Goal: Information Seeking & Learning: Learn about a topic

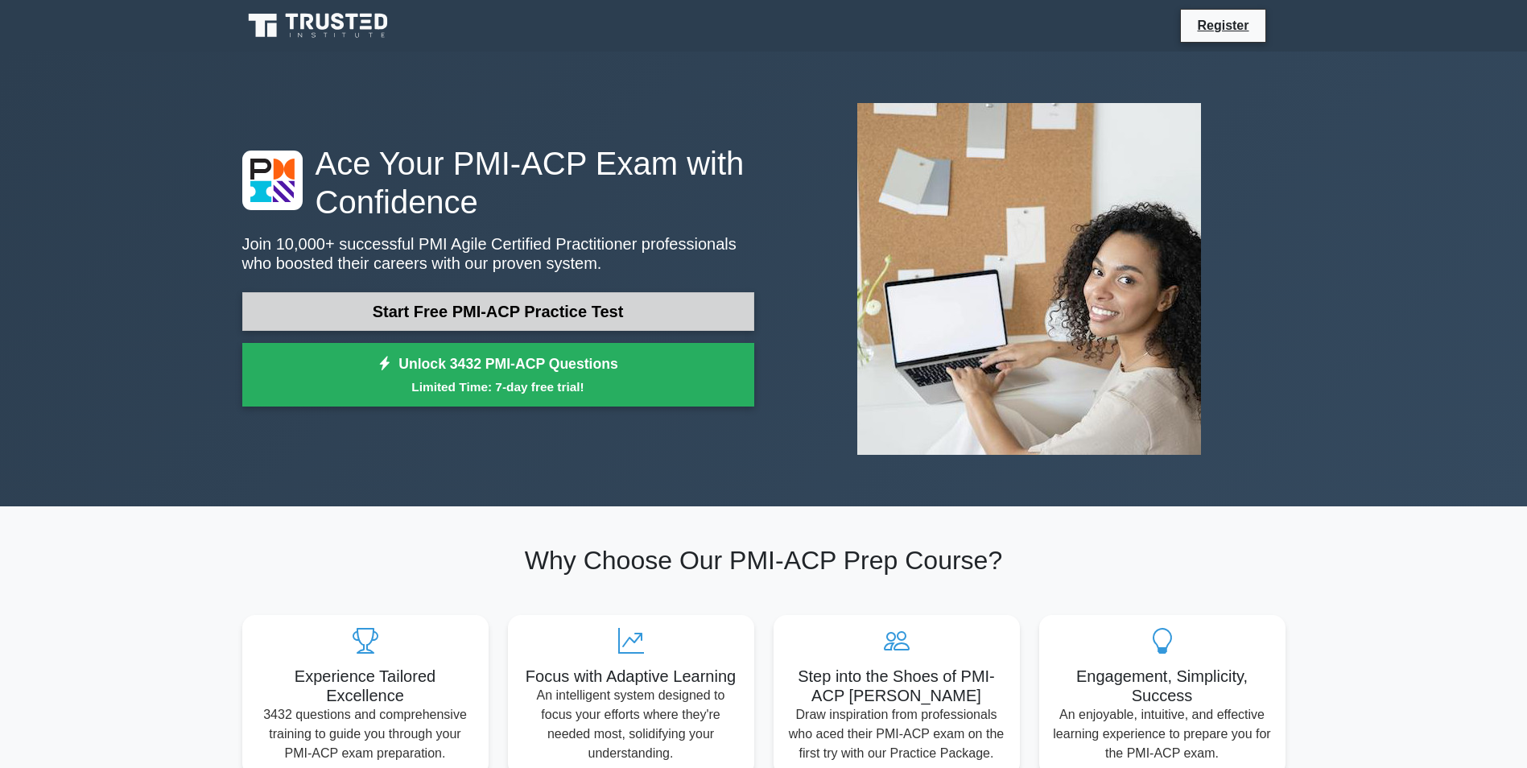
click at [550, 316] on link "Start Free PMI-ACP Practice Test" at bounding box center [498, 311] width 512 height 39
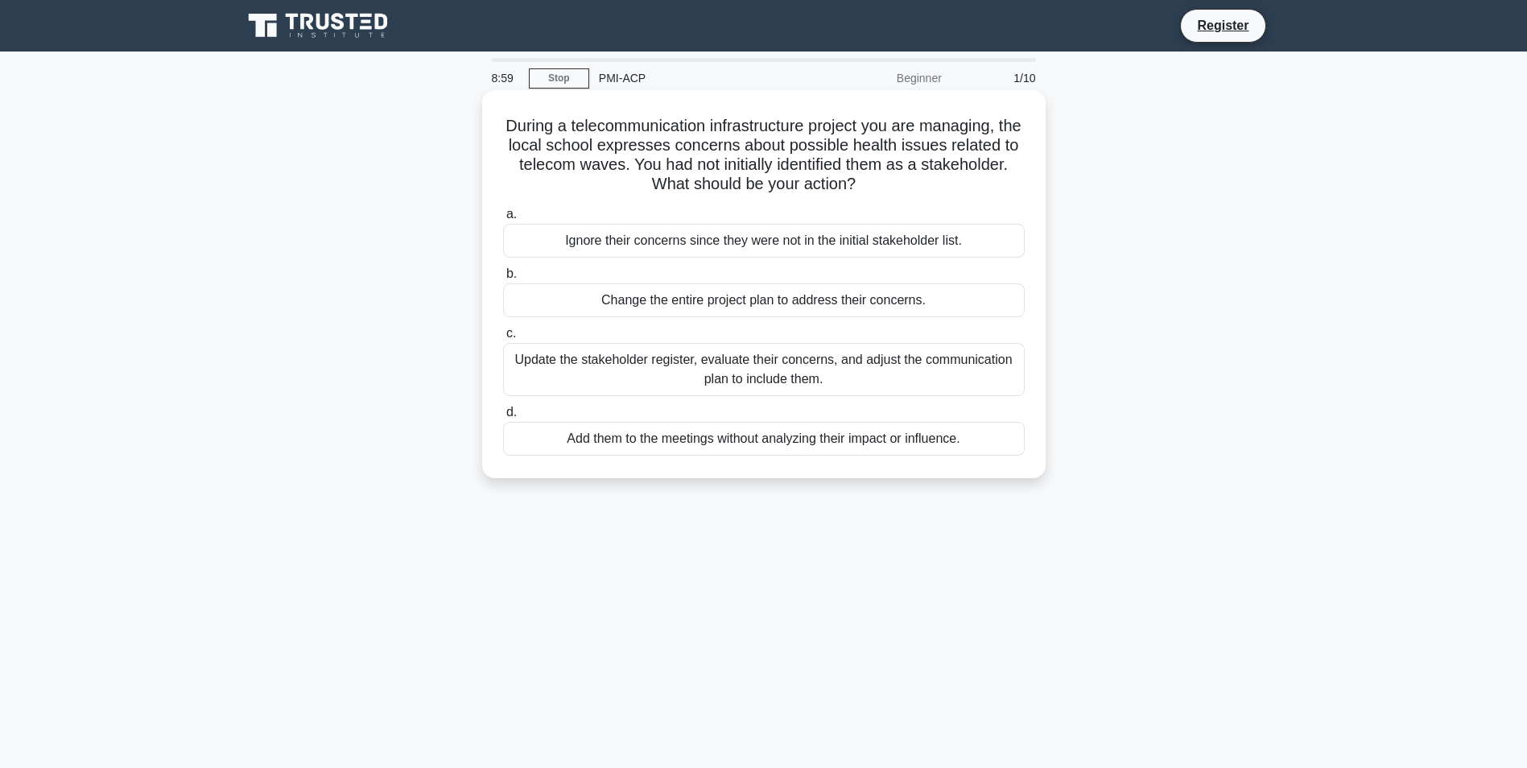
click at [619, 366] on div "Update the stakeholder register, evaluate their concerns, and adjust the commun…" at bounding box center [764, 369] width 522 height 53
click at [503, 339] on input "c. Update the stakeholder register, evaluate their concerns, and adjust the com…" at bounding box center [503, 334] width 0 height 10
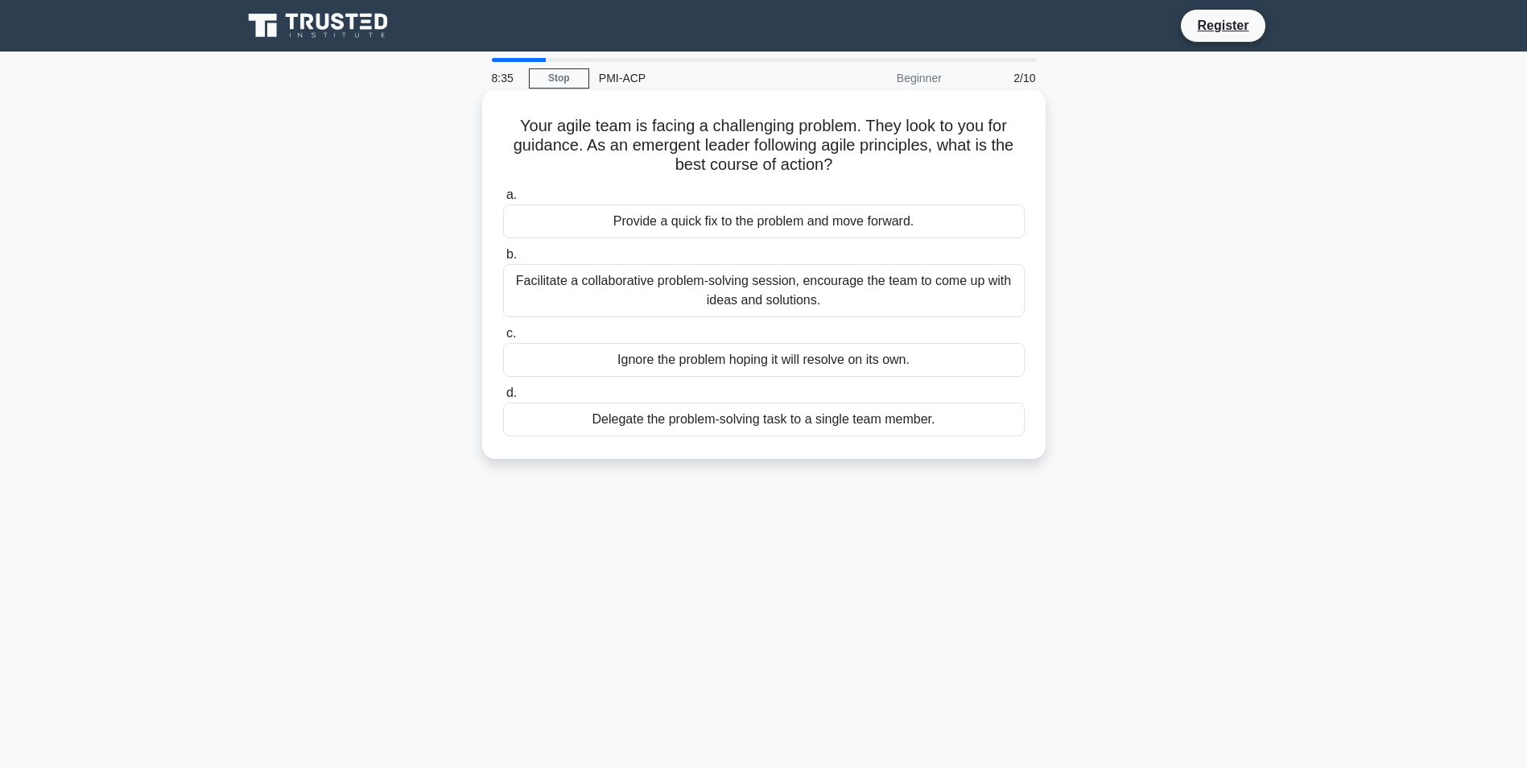
click at [667, 287] on div "Facilitate a collaborative problem-solving session, encourage the team to come …" at bounding box center [764, 290] width 522 height 53
click at [503, 260] on input "b. Facilitate a collaborative problem-solving session, encourage the team to co…" at bounding box center [503, 255] width 0 height 10
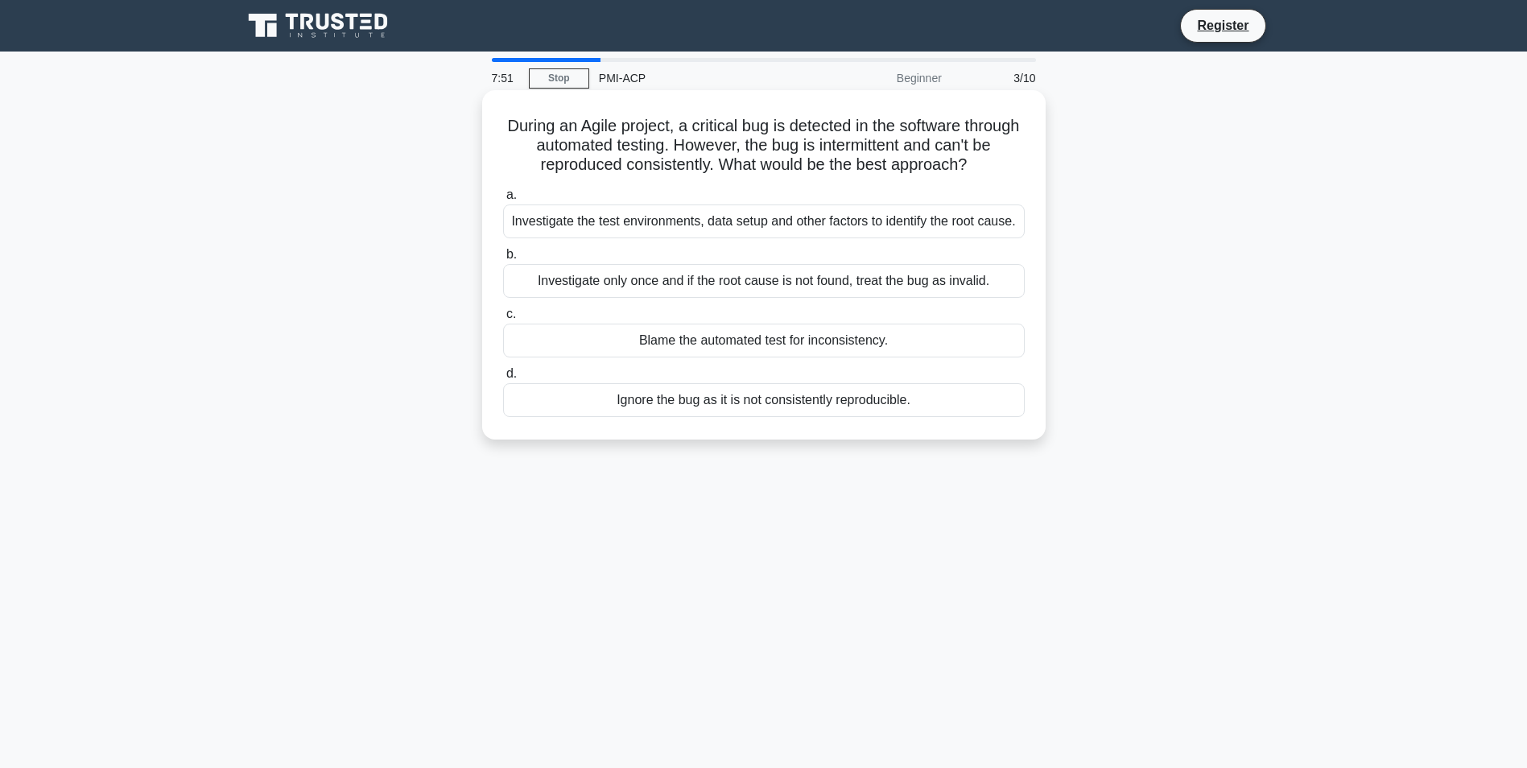
click at [625, 224] on div "Investigate the test environments, data setup and other factors to identify the…" at bounding box center [764, 222] width 522 height 34
click at [503, 200] on input "a. Investigate the test environments, data setup and other factors to identify …" at bounding box center [503, 195] width 0 height 10
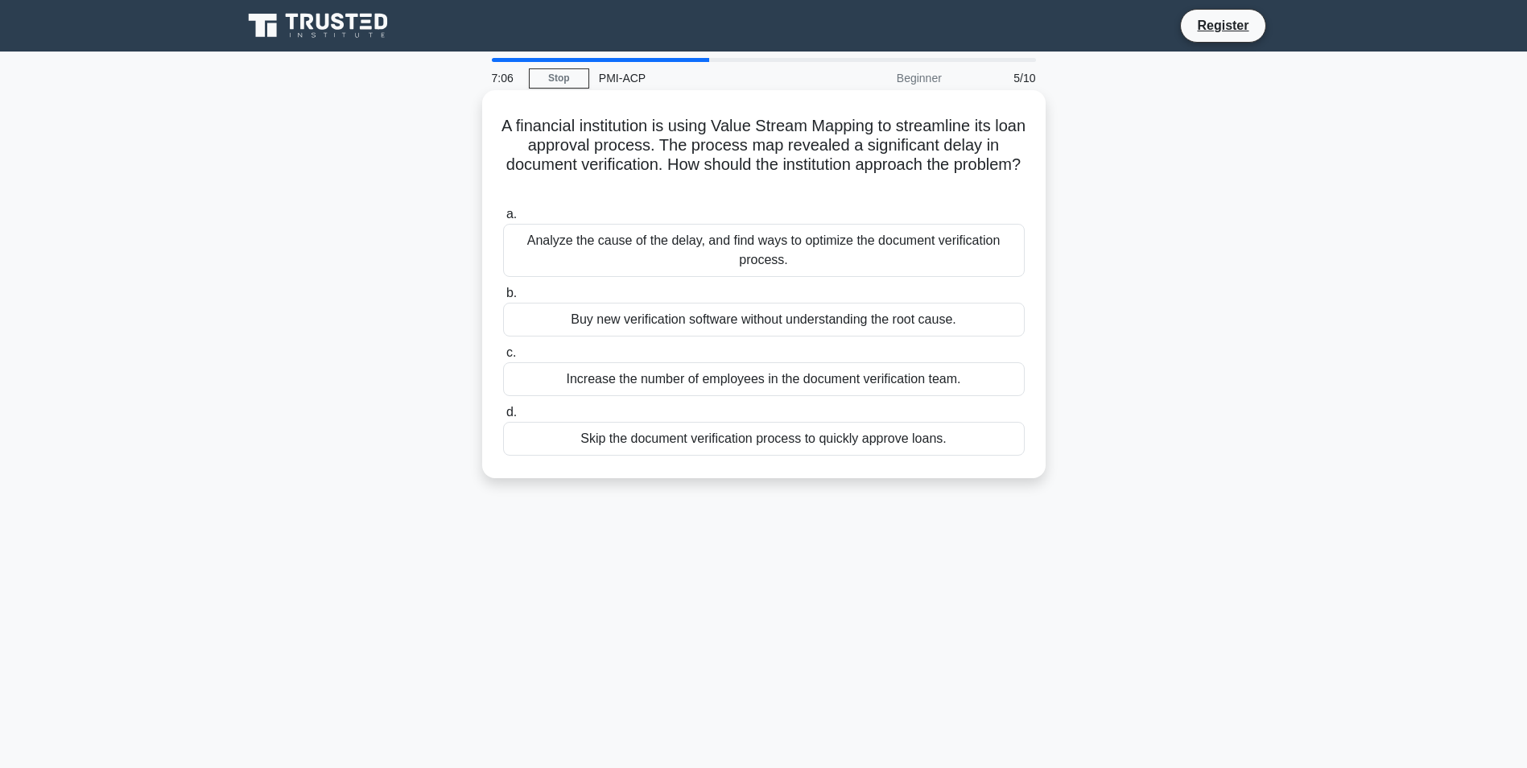
click at [626, 260] on div "Analyze the cause of the delay, and find ways to optimize the document verifica…" at bounding box center [764, 250] width 522 height 53
click at [503, 220] on input "a. Analyze the cause of the delay, and find ways to optimize the document verif…" at bounding box center [503, 214] width 0 height 10
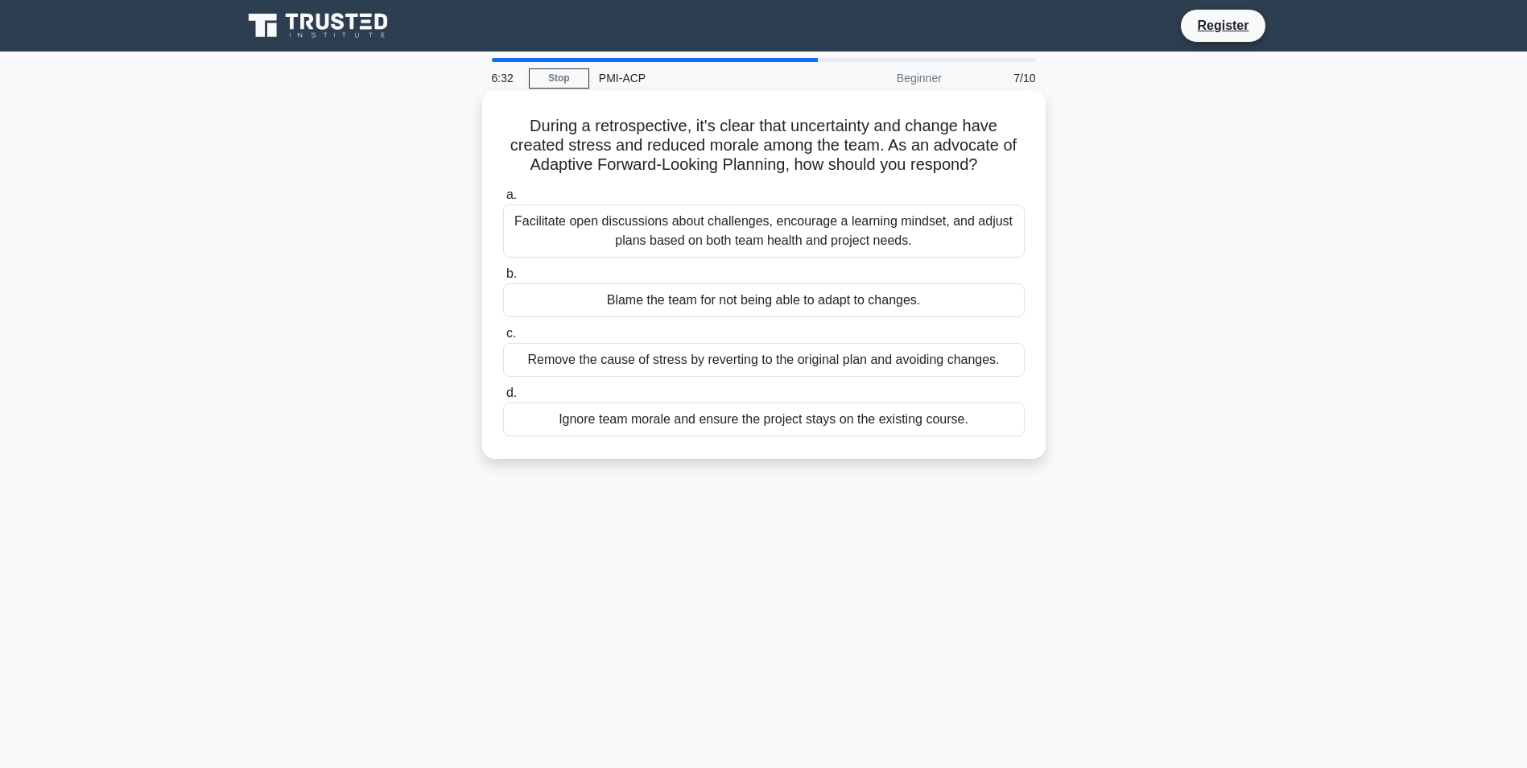
click at [817, 234] on div "Facilitate open discussions about challenges, encourage a learning mindset, and…" at bounding box center [764, 231] width 522 height 53
click at [503, 200] on input "a. Facilitate open discussions about challenges, encourage a learning mindset, …" at bounding box center [503, 195] width 0 height 10
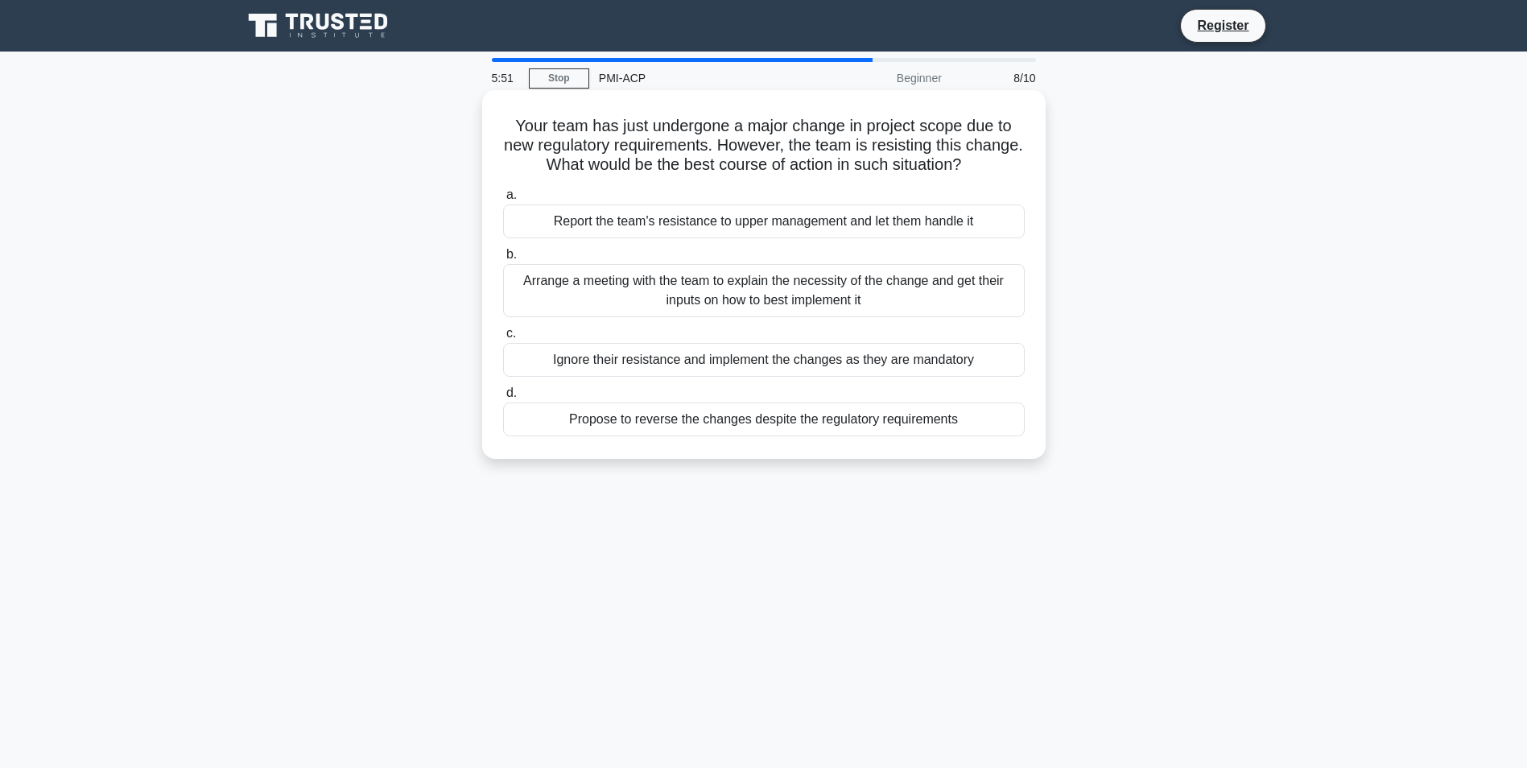
click at [757, 296] on div "Arrange a meeting with the team to explain the necessity of the change and get …" at bounding box center [764, 290] width 522 height 53
click at [592, 292] on div "Arrange a meeting with the team to explain the necessity of the change and get …" at bounding box center [764, 290] width 522 height 53
click at [503, 260] on input "b. Arrange a meeting with the team to explain the necessity of the change and g…" at bounding box center [503, 255] width 0 height 10
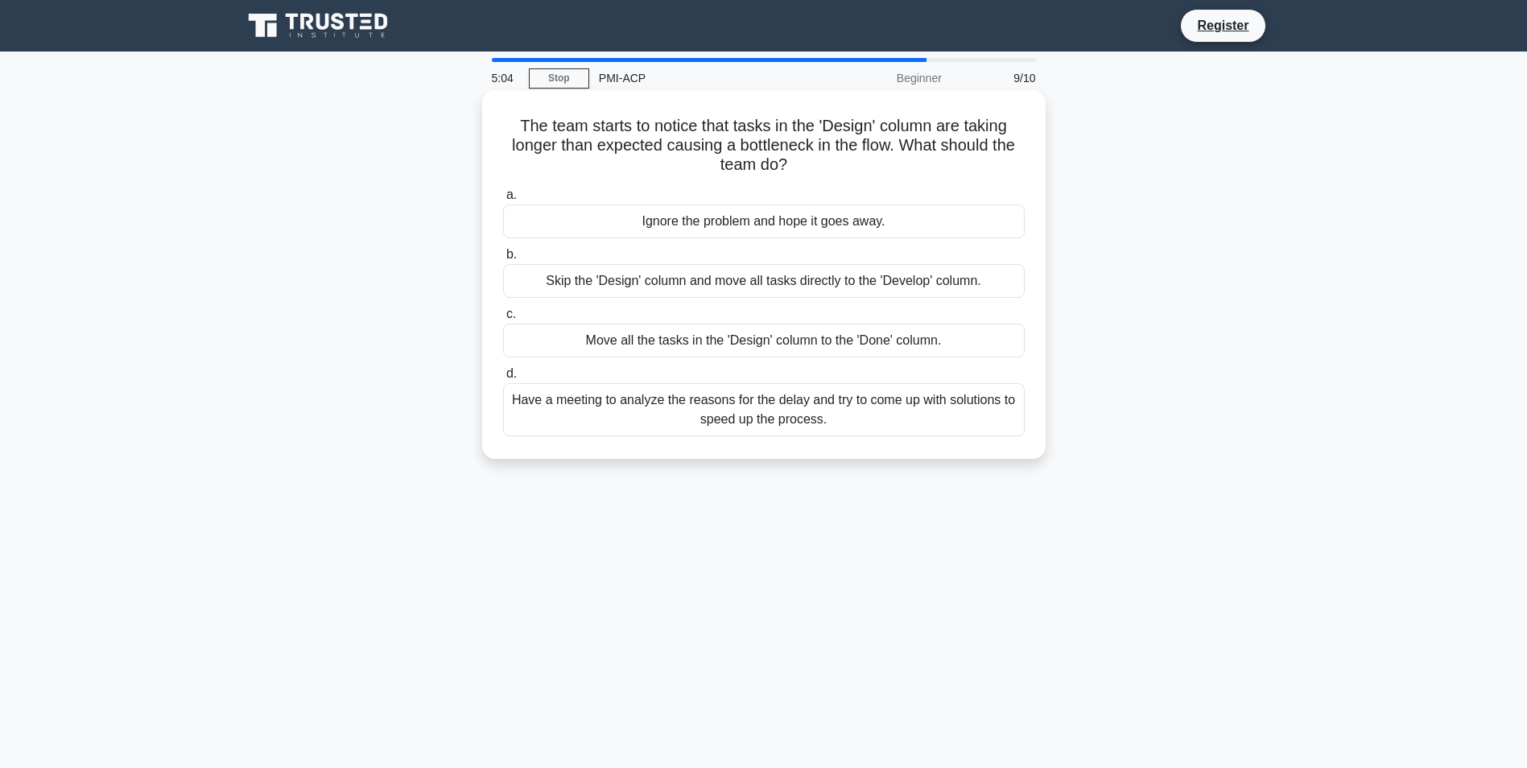
click at [642, 411] on div "Have a meeting to analyze the reasons for the delay and try to come up with sol…" at bounding box center [764, 409] width 522 height 53
click at [503, 379] on input "d. Have a meeting to analyze the reasons for the delay and try to come up with …" at bounding box center [503, 374] width 0 height 10
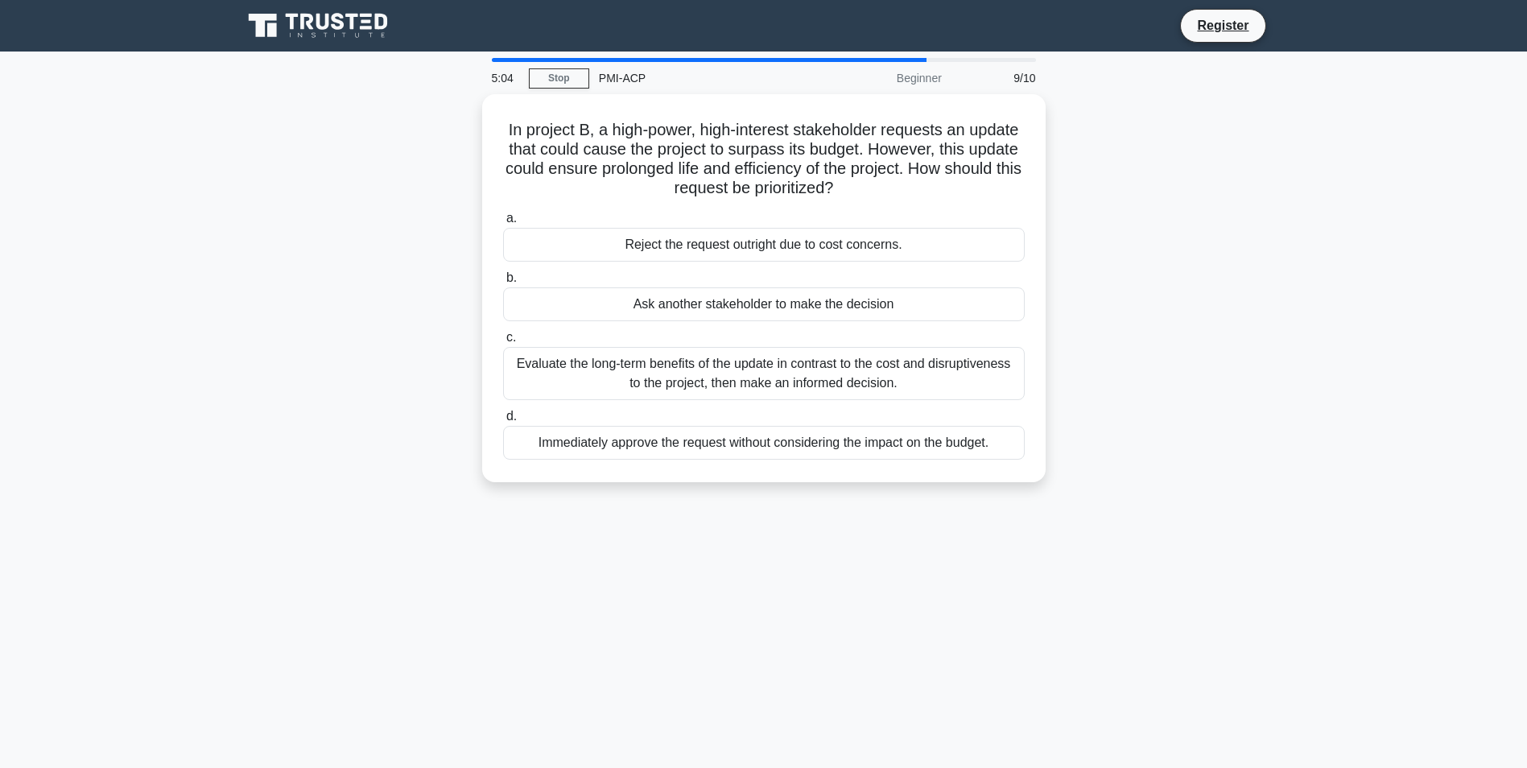
click at [642, 411] on label "d. Immediately approve the request without considering the impact on the budget." at bounding box center [764, 433] width 522 height 53
click at [503, 411] on input "d. Immediately approve the request without considering the impact on the budget." at bounding box center [503, 416] width 0 height 10
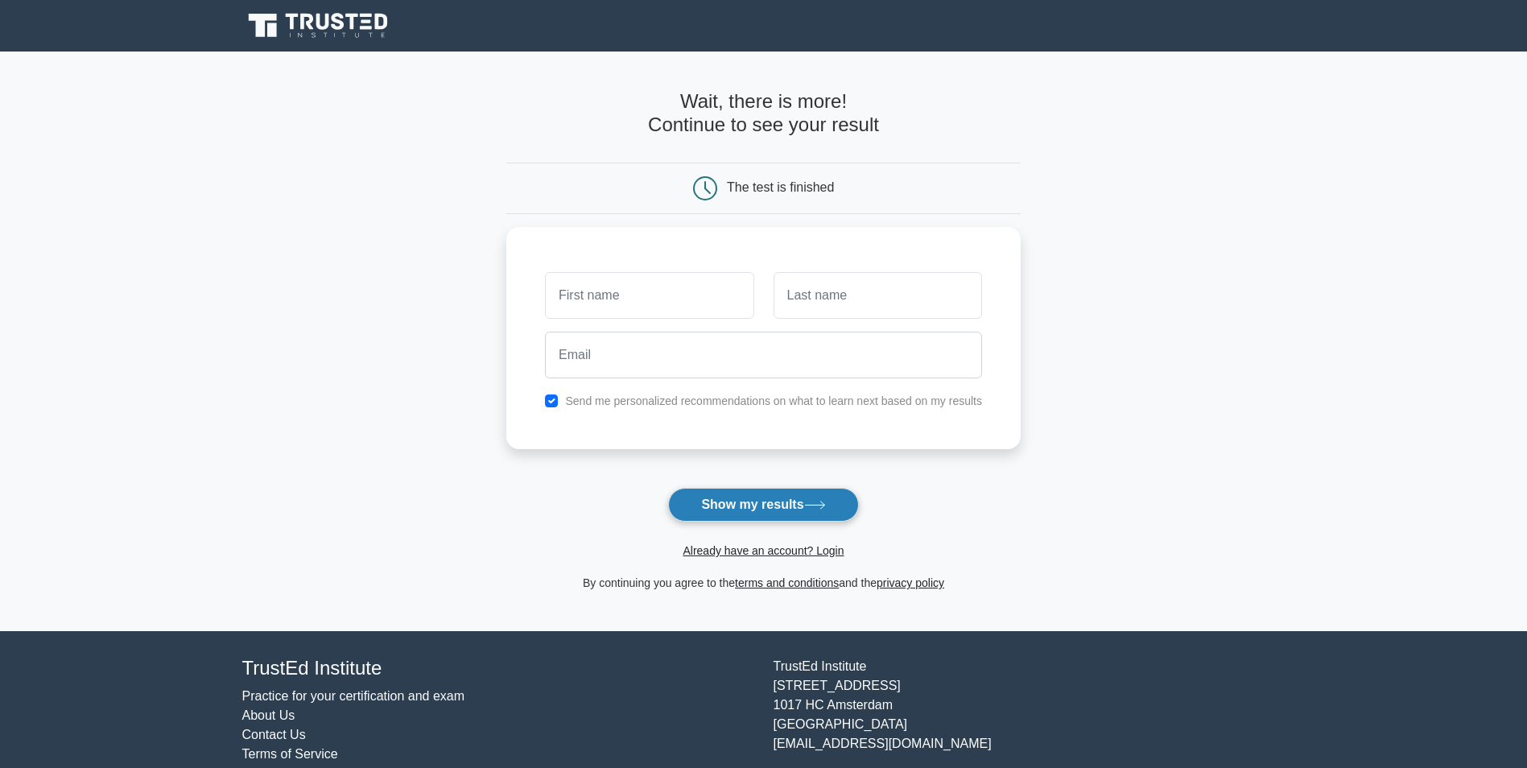
click at [777, 505] on button "Show my results" at bounding box center [763, 505] width 190 height 34
click at [614, 300] on input "text" at bounding box center [649, 291] width 209 height 47
type input "Kingsley"
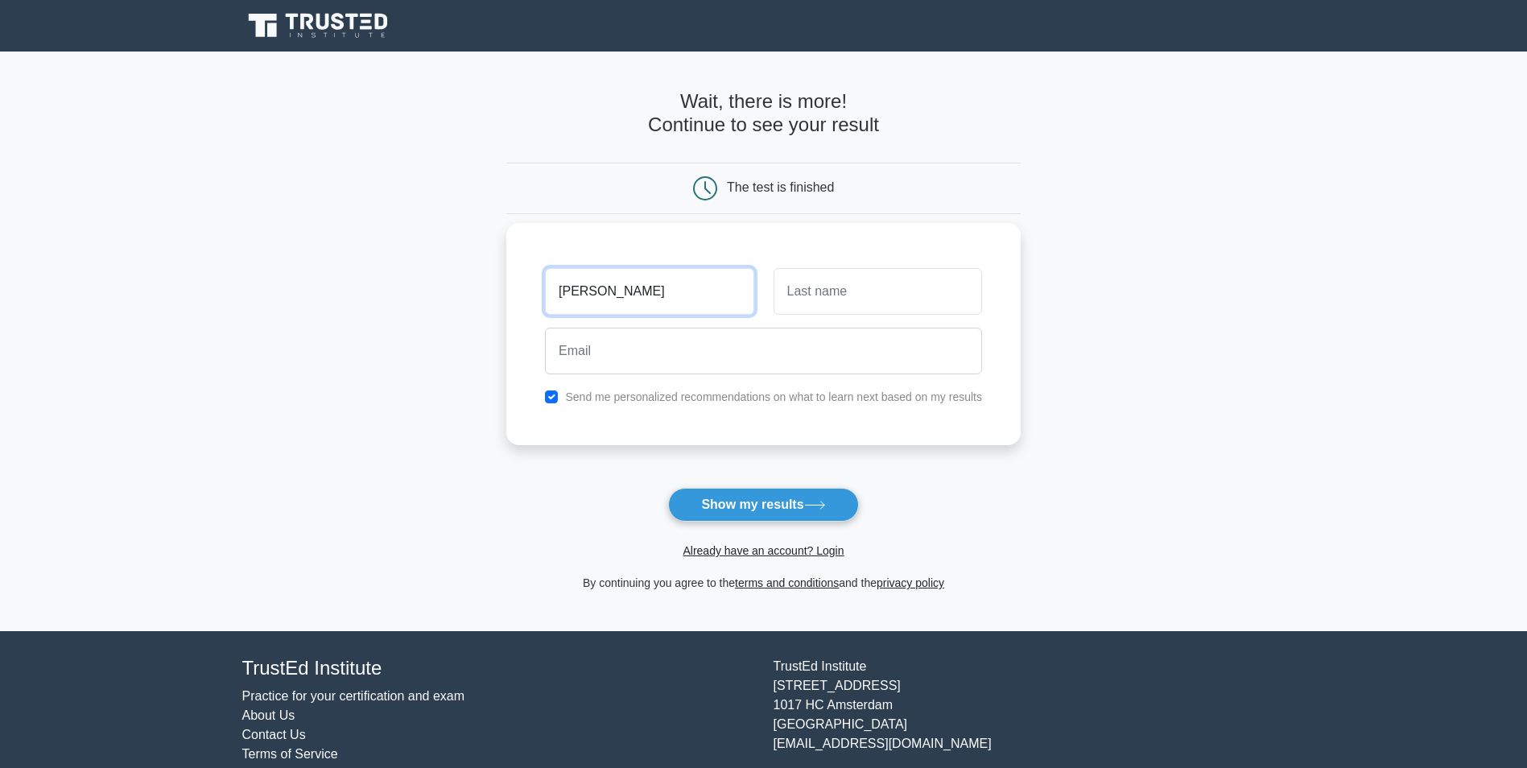
type input "Nwafor"
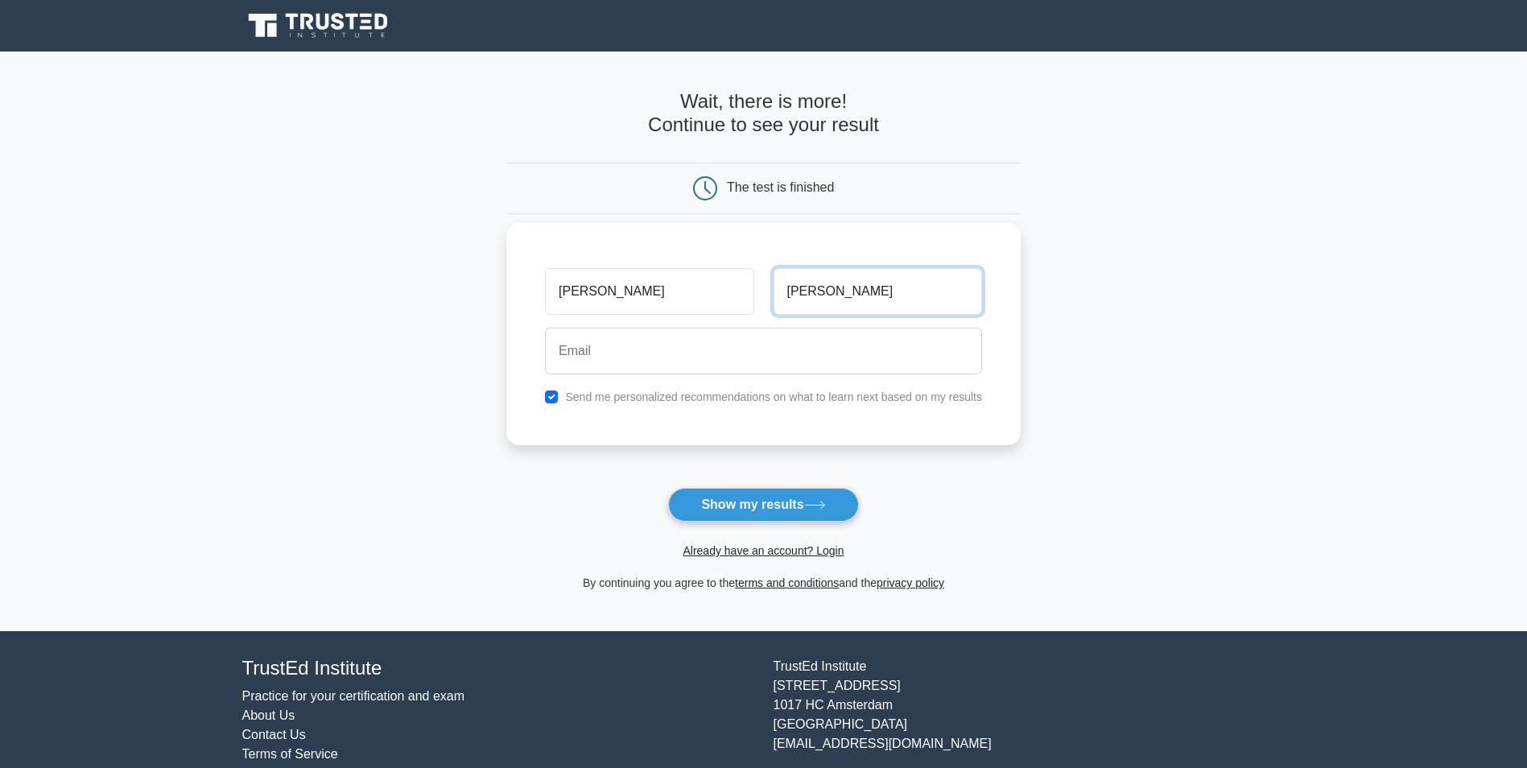
type input "knwafor@gmail.com"
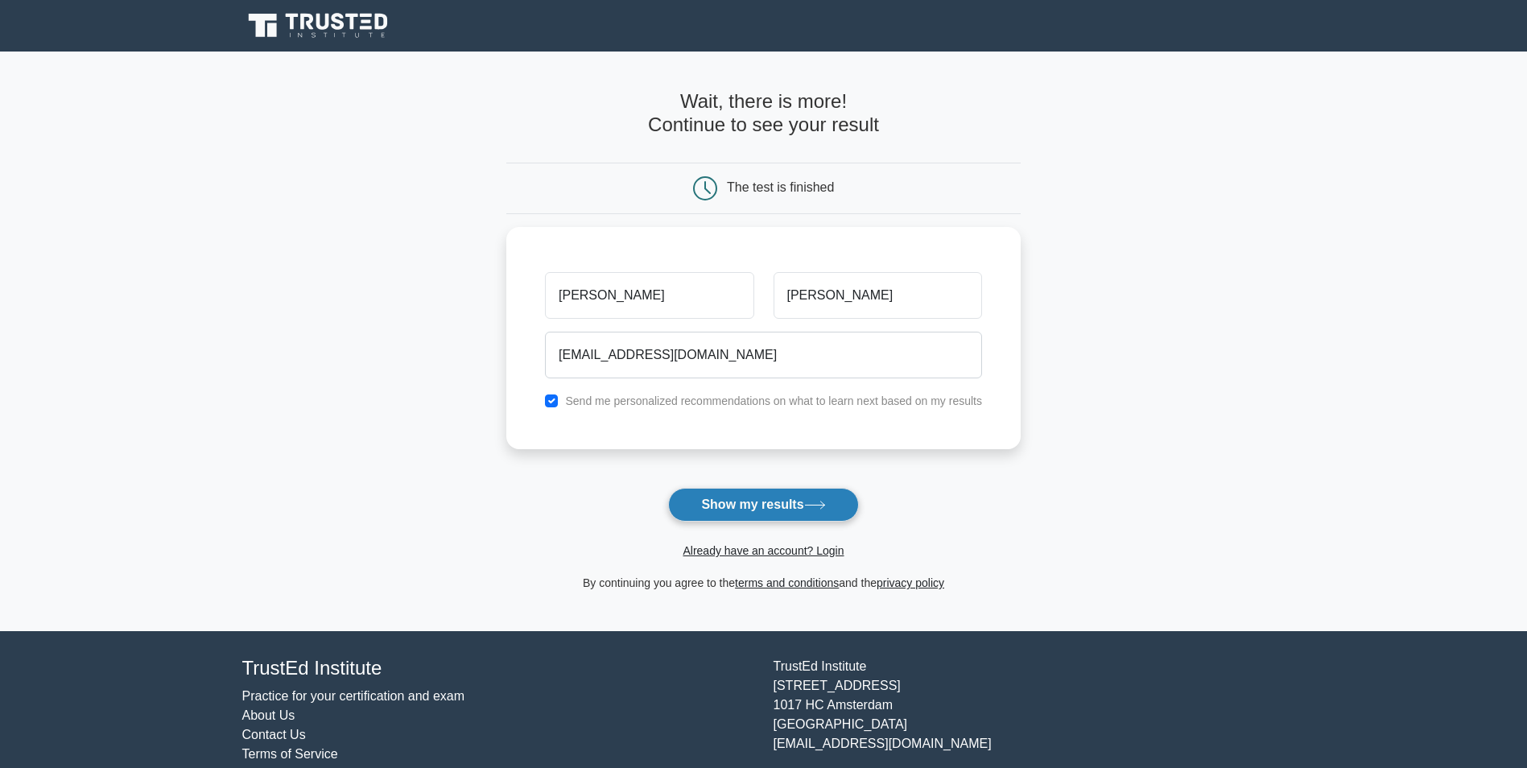
click at [759, 508] on button "Show my results" at bounding box center [763, 505] width 190 height 34
click at [759, 508] on form "Wait, there is more! Continue to see your result The test is finished Kingsley" at bounding box center [763, 341] width 515 height 502
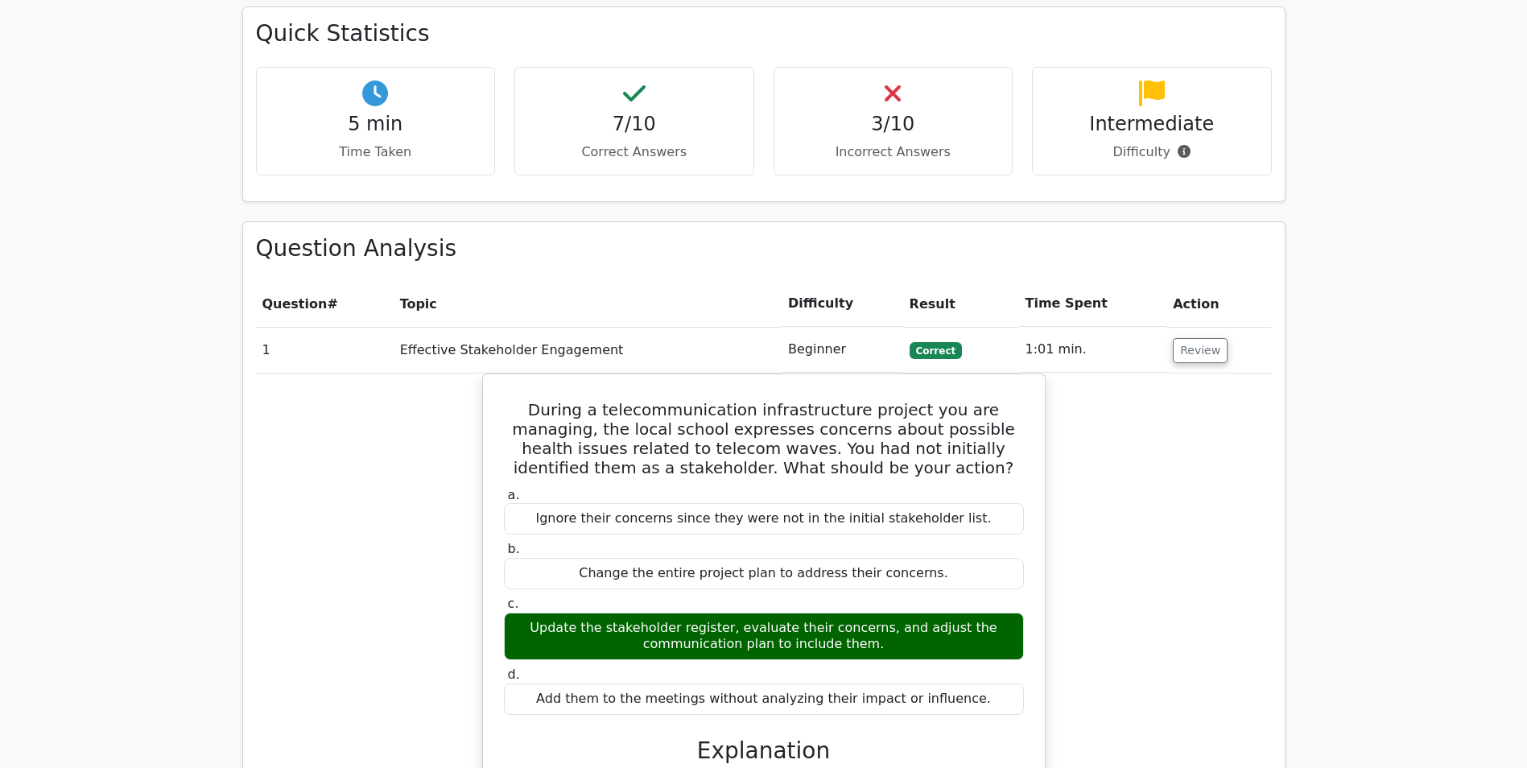
scroll to position [1127, 0]
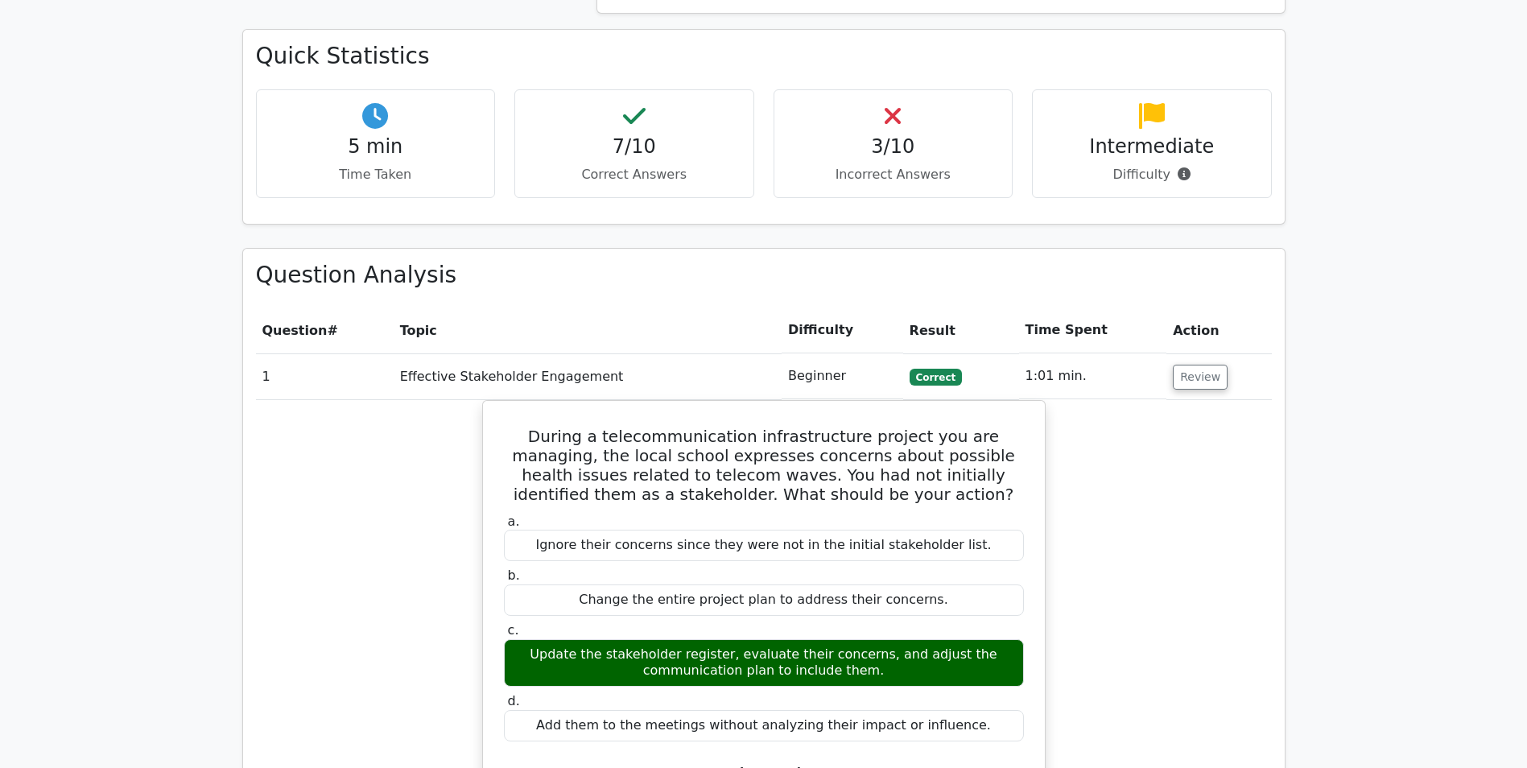
click at [932, 89] on div "3/10 Incorrect Answers" at bounding box center [894, 143] width 240 height 109
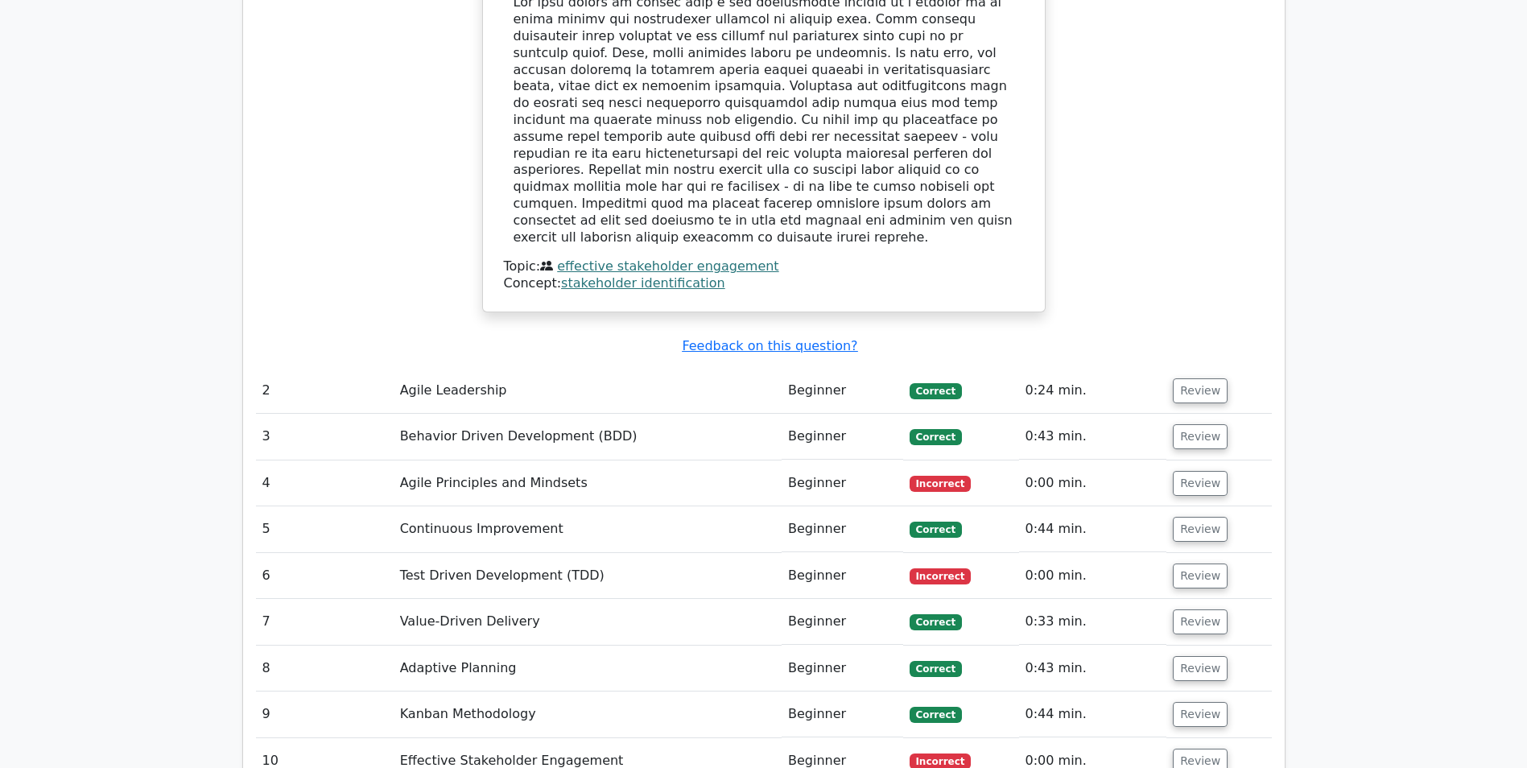
scroll to position [2013, 0]
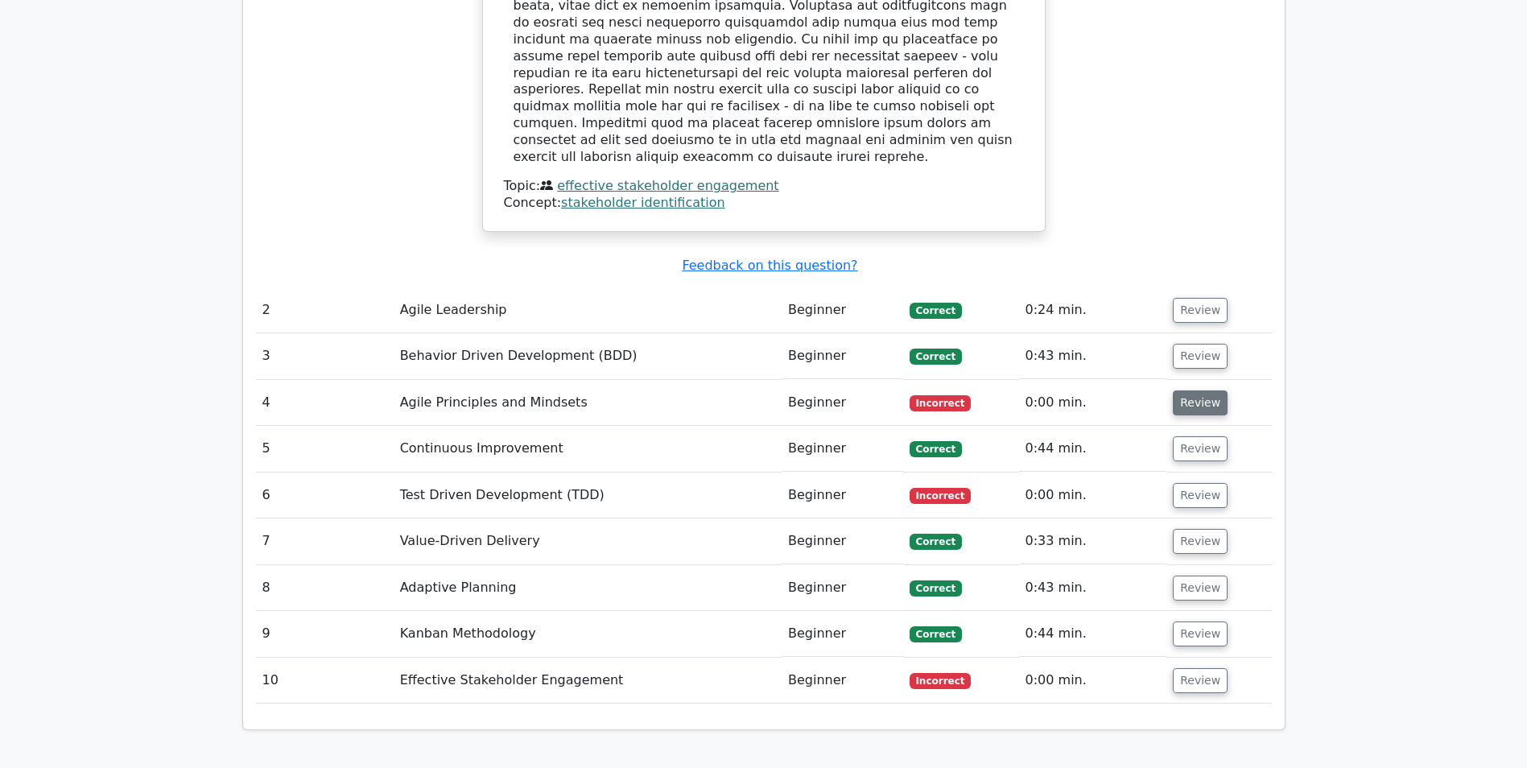
click at [1188, 391] on button "Review" at bounding box center [1200, 403] width 55 height 25
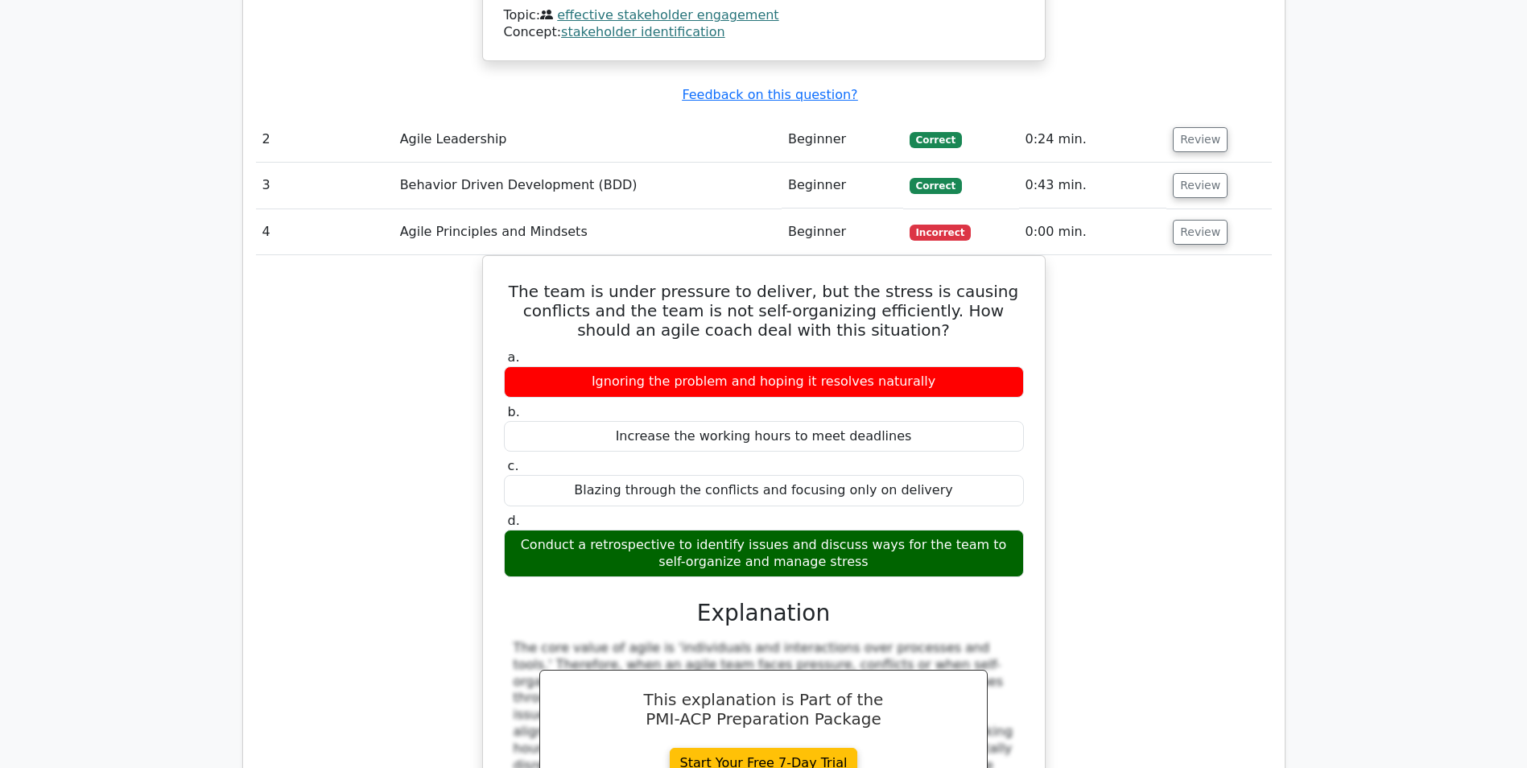
scroll to position [2254, 0]
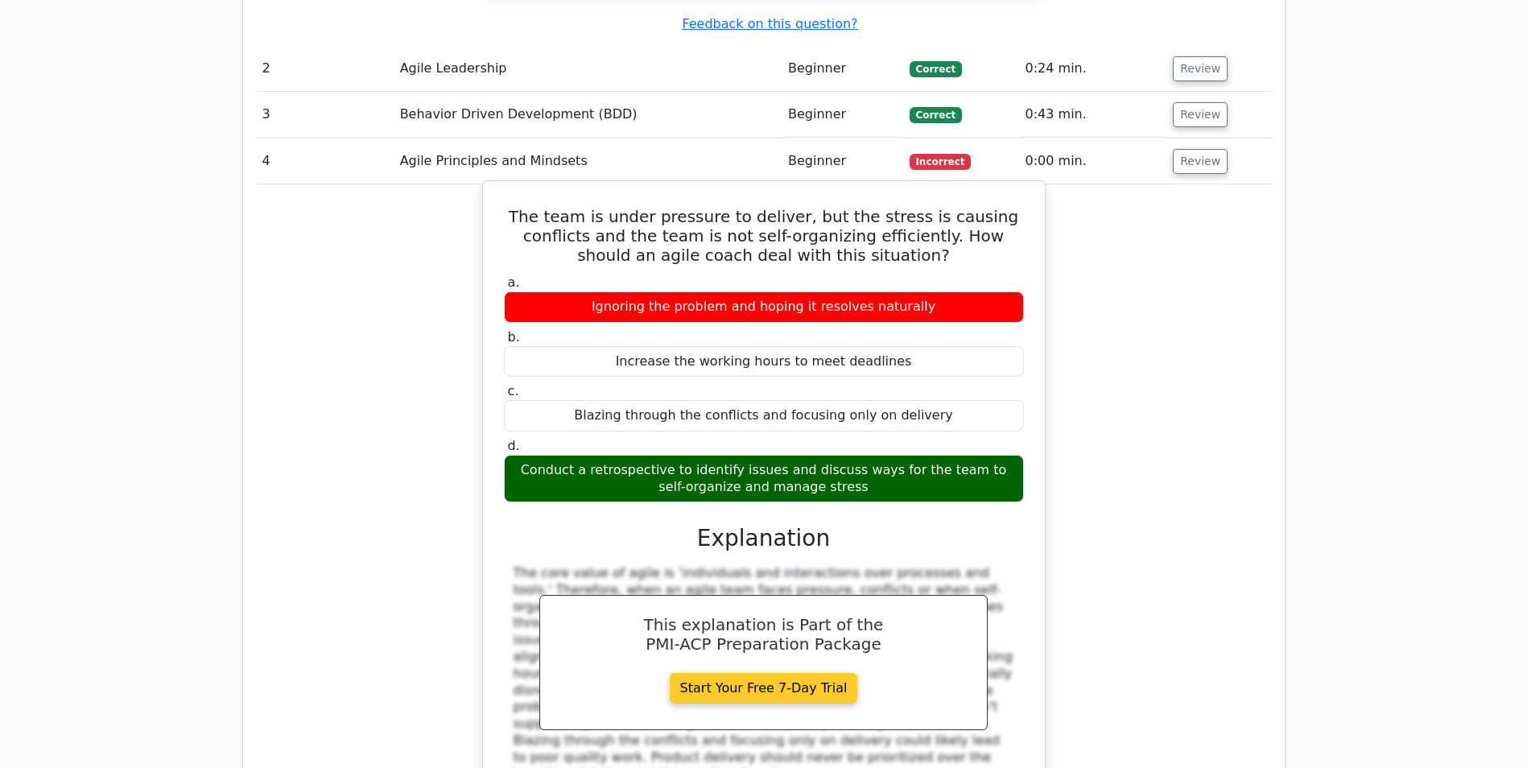
click at [734, 673] on link "Start Your Free 7-Day Trial" at bounding box center [764, 688] width 188 height 31
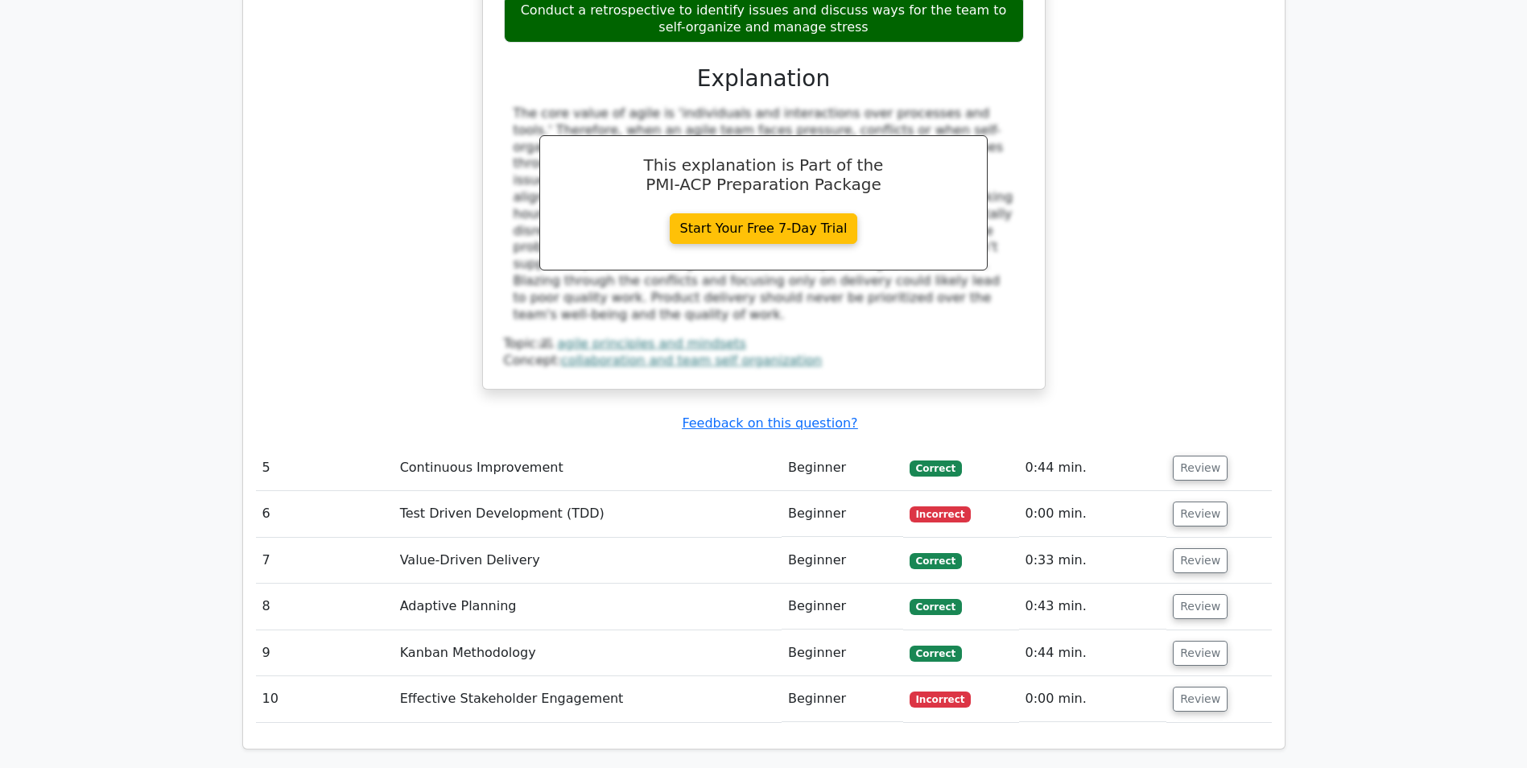
scroll to position [2818, 0]
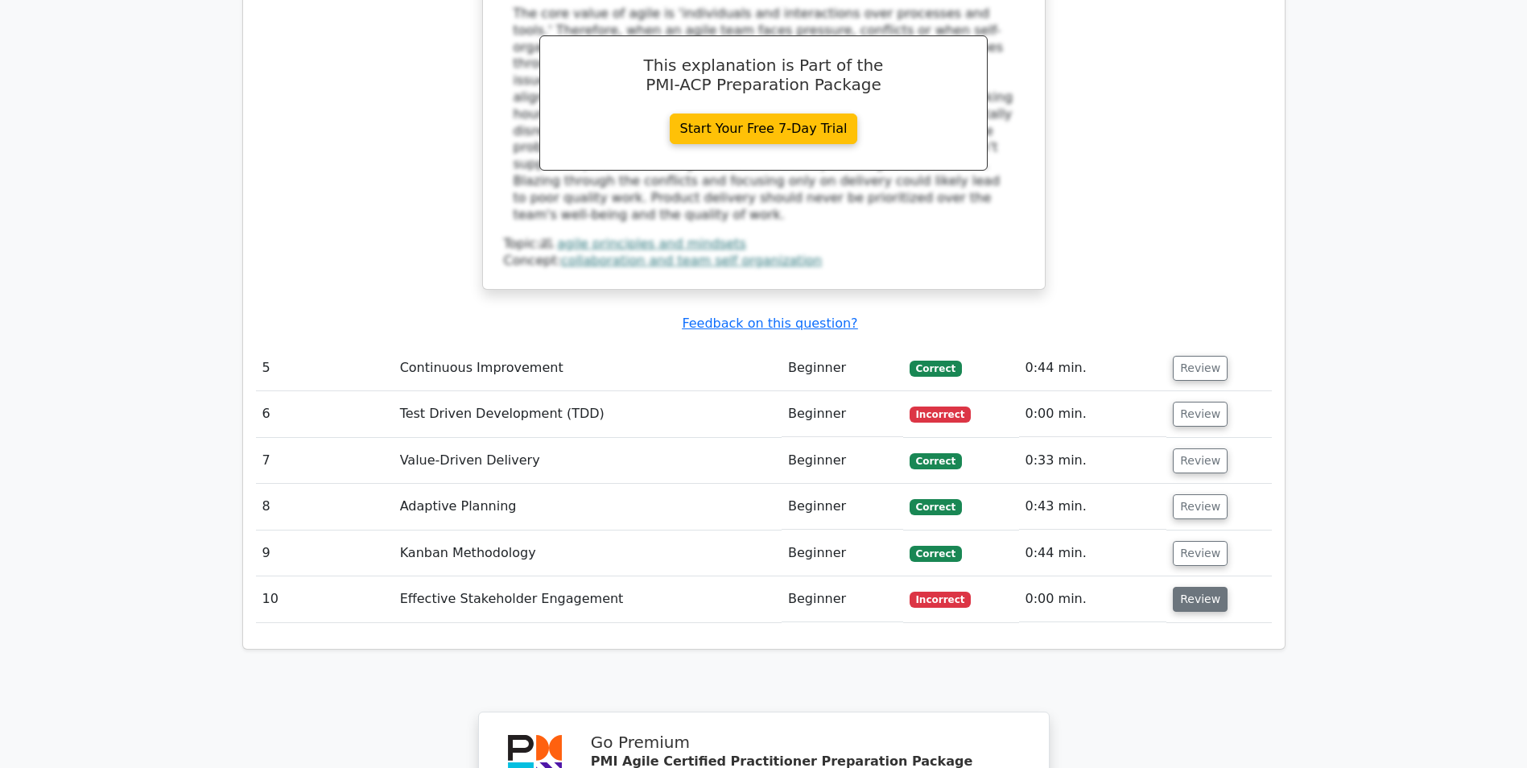
click at [1195, 587] on button "Review" at bounding box center [1200, 599] width 55 height 25
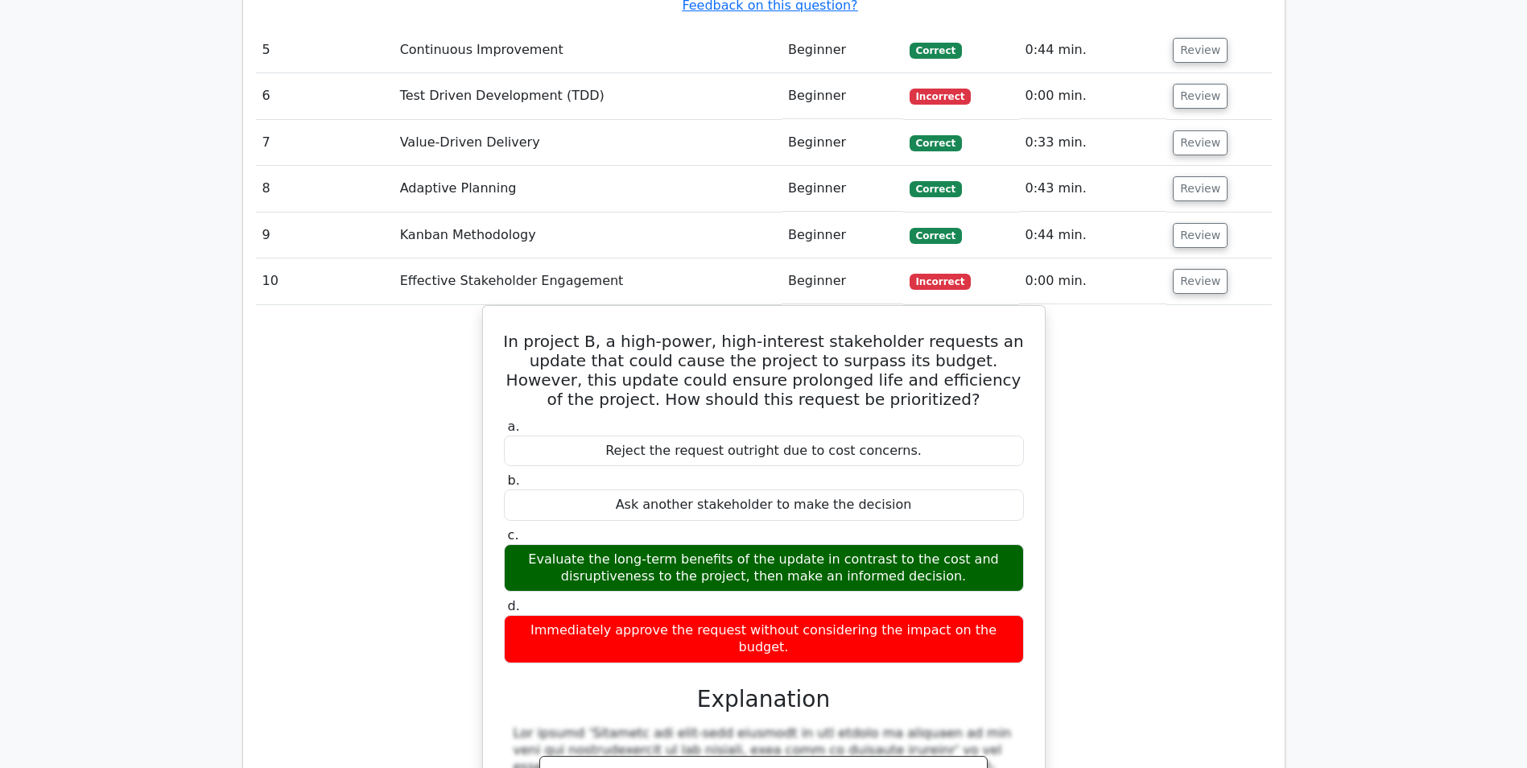
scroll to position [3060, 0]
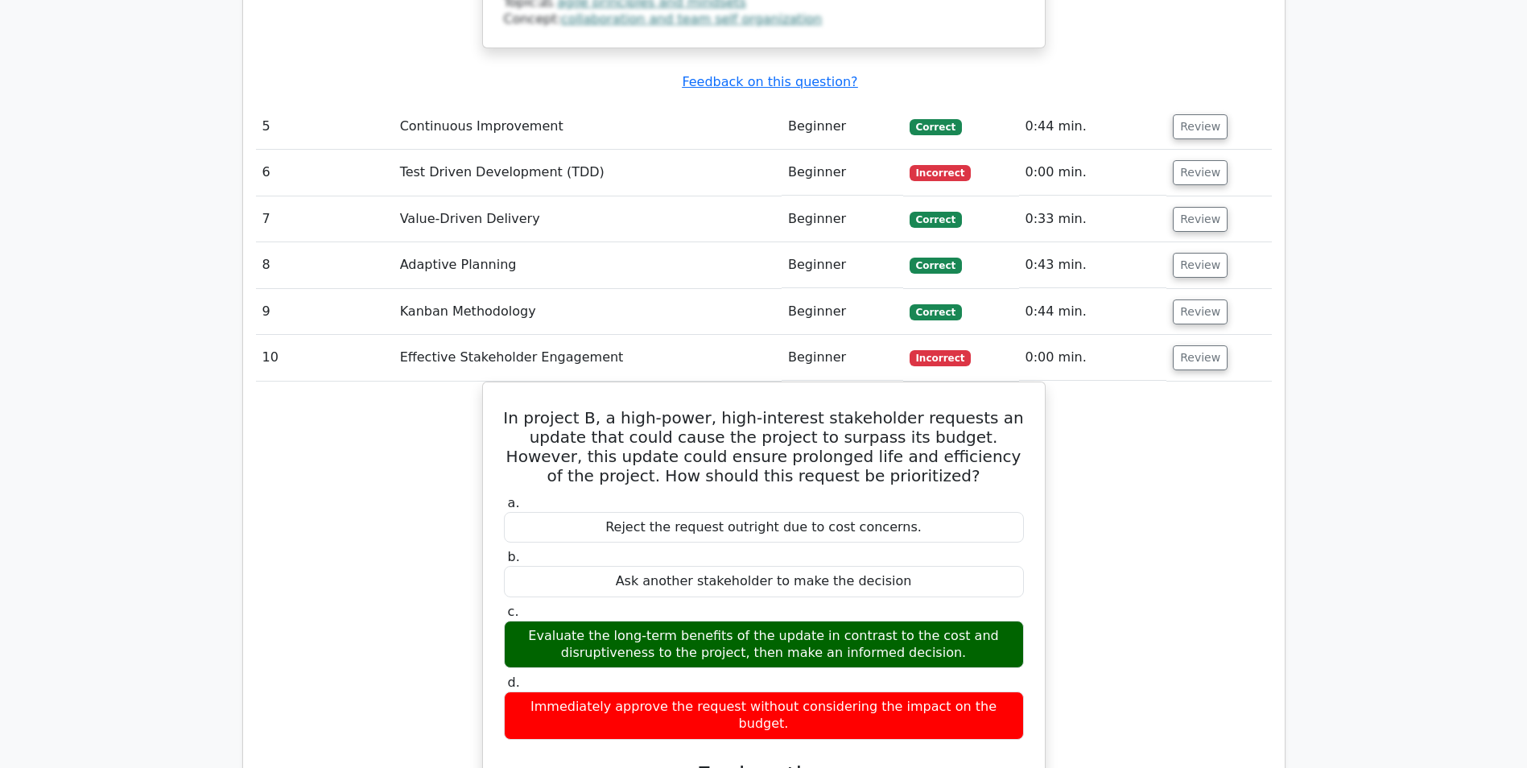
click at [1130, 382] on div "In project B, a high-power, high-interest stakeholder requests an update that c…" at bounding box center [764, 769] width 1016 height 775
click at [1196, 345] on button "Review" at bounding box center [1200, 357] width 55 height 25
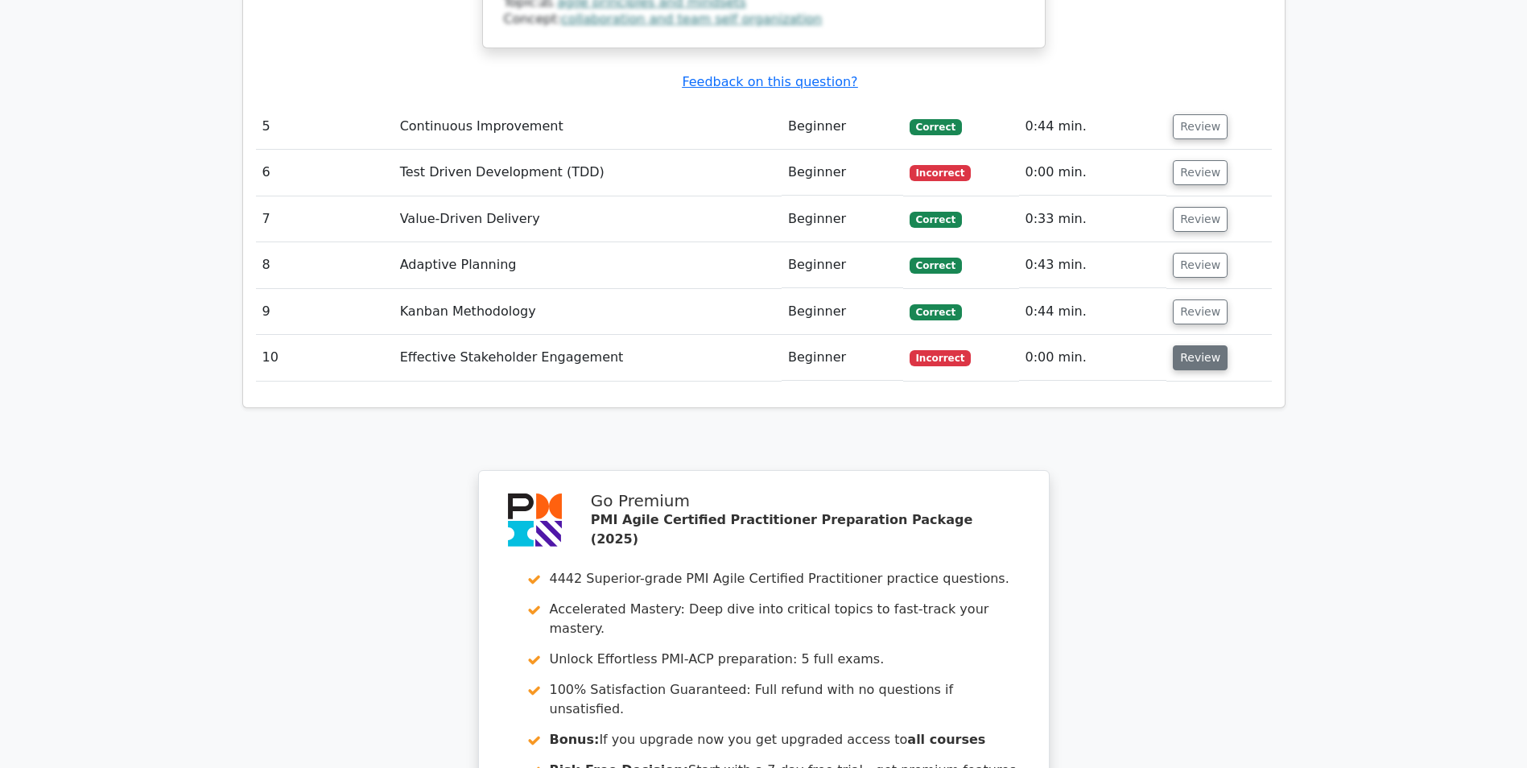
click at [1187, 345] on button "Review" at bounding box center [1200, 357] width 55 height 25
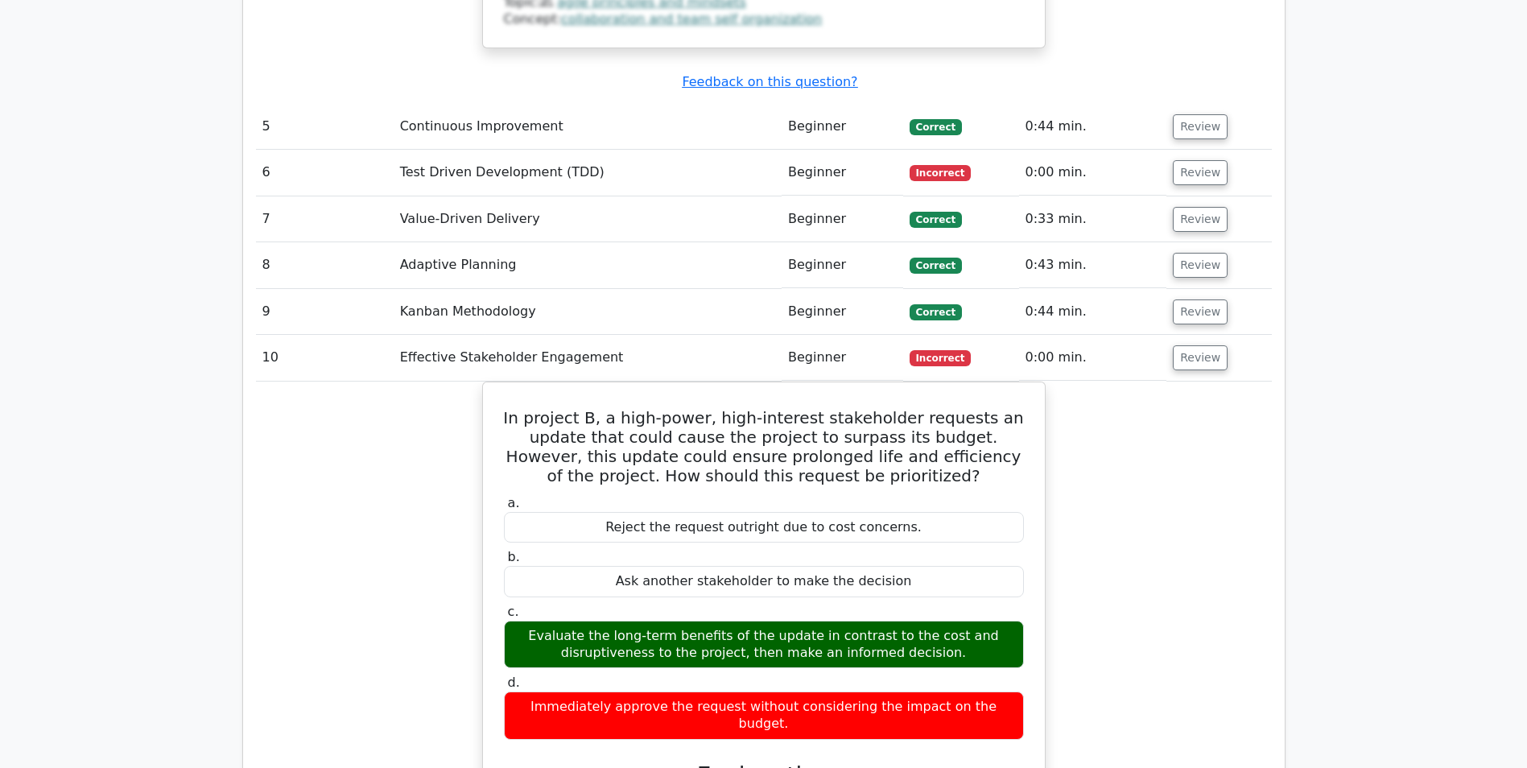
click at [1097, 382] on div "In project B, a high-power, high-interest stakeholder requests an update that c…" at bounding box center [764, 769] width 1016 height 775
click at [1202, 160] on button "Review" at bounding box center [1200, 172] width 55 height 25
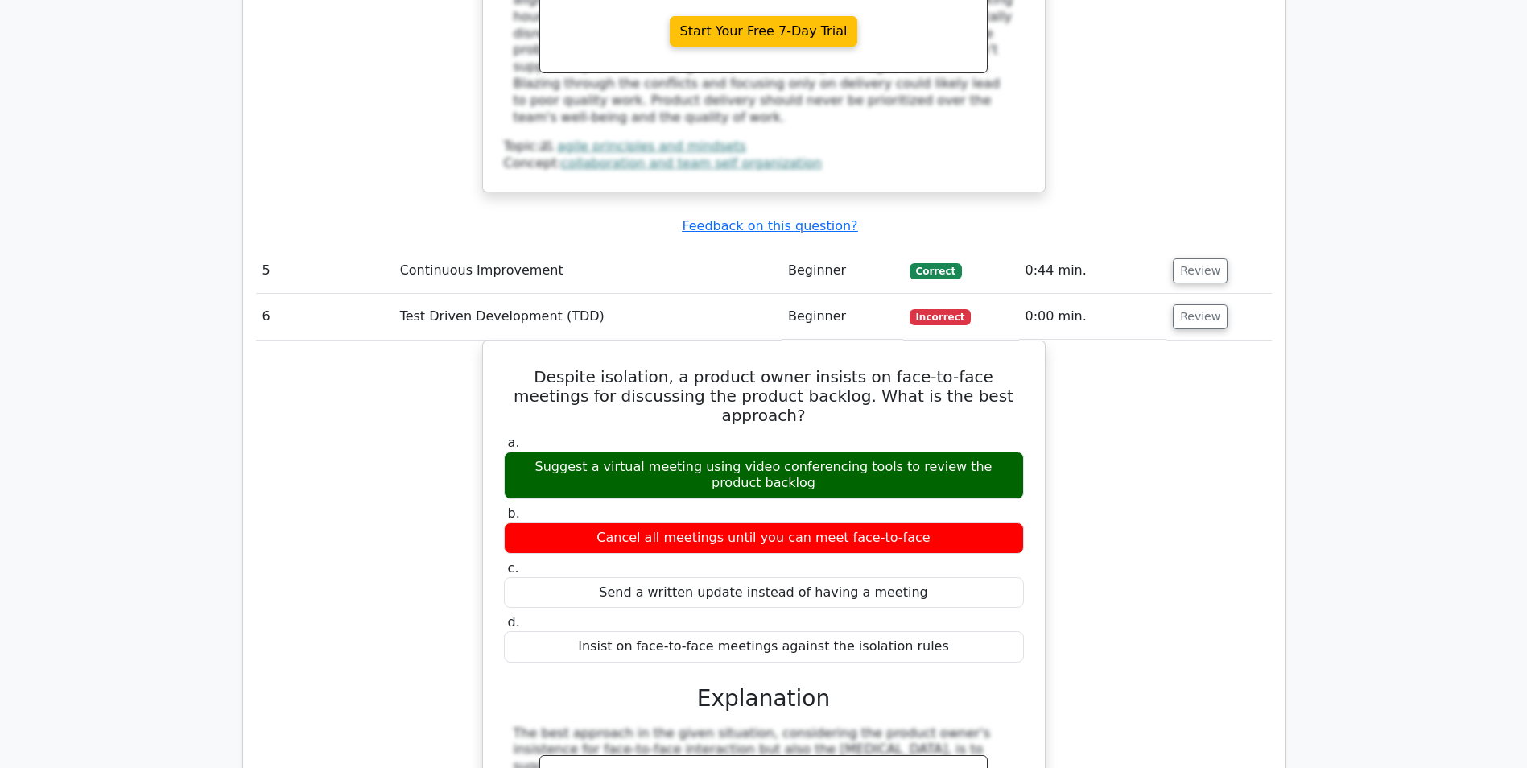
scroll to position [2899, 0]
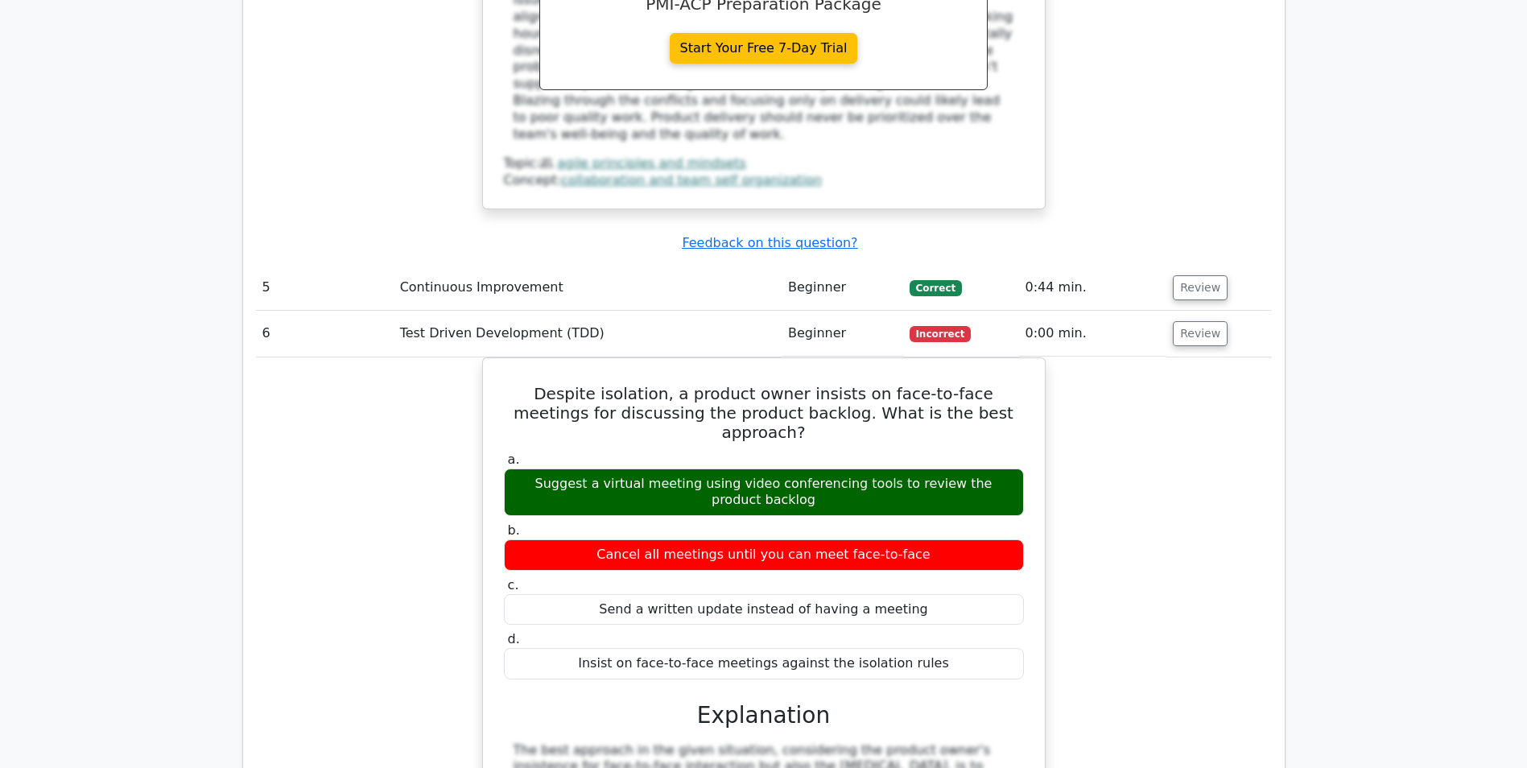
click at [1119, 357] on div "Despite isolation, a product owner insists on face-to-face meetings for discuss…" at bounding box center [764, 701] width 1016 height 688
click at [1118, 357] on div "Despite isolation, a product owner insists on face-to-face meetings for discuss…" at bounding box center [764, 701] width 1016 height 688
click at [1144, 357] on div "Despite isolation, a product owner insists on face-to-face meetings for discuss…" at bounding box center [764, 701] width 1016 height 688
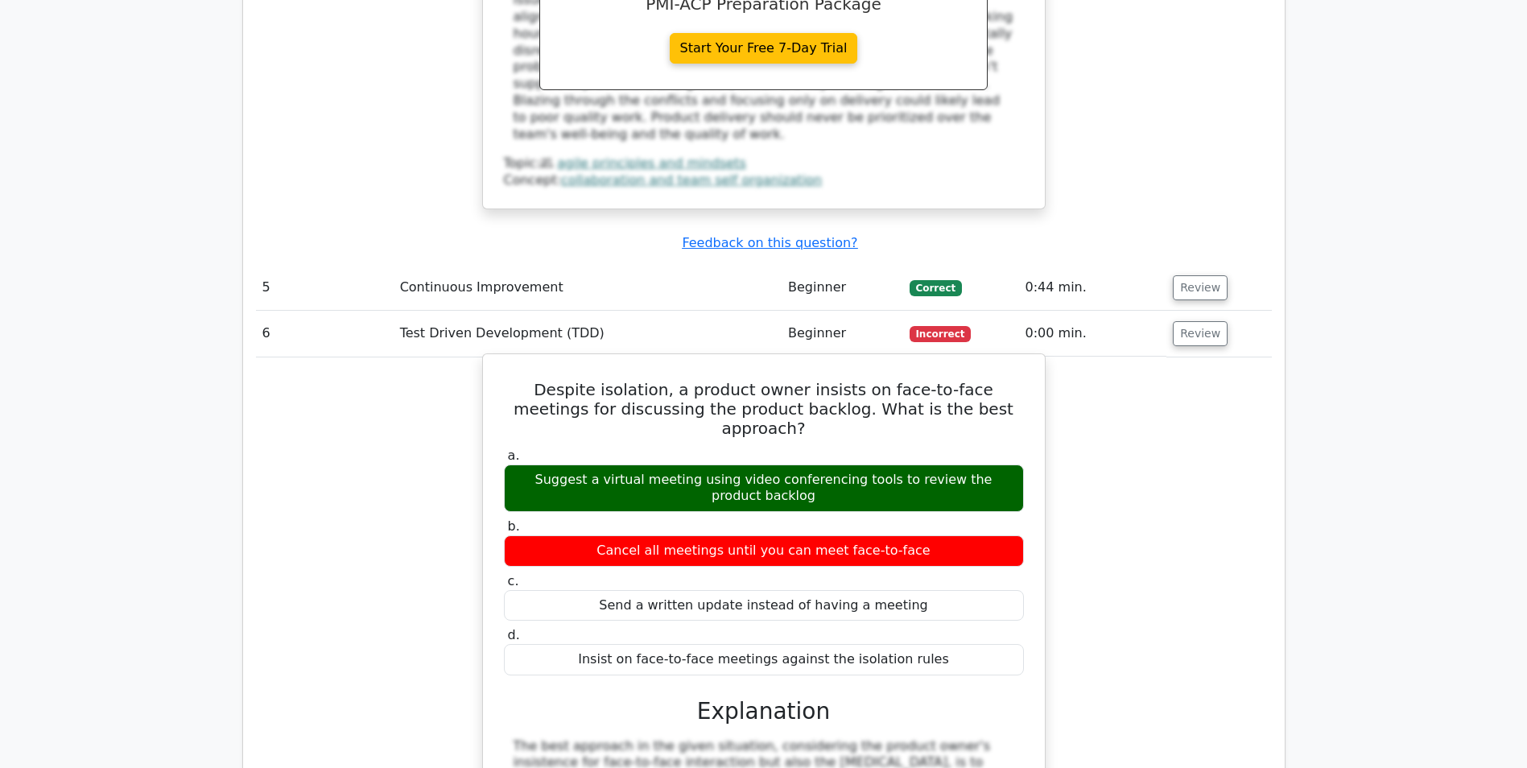
click at [1024, 361] on div "Despite isolation, a product owner insists on face-to-face meetings for discuss…" at bounding box center [764, 688] width 549 height 655
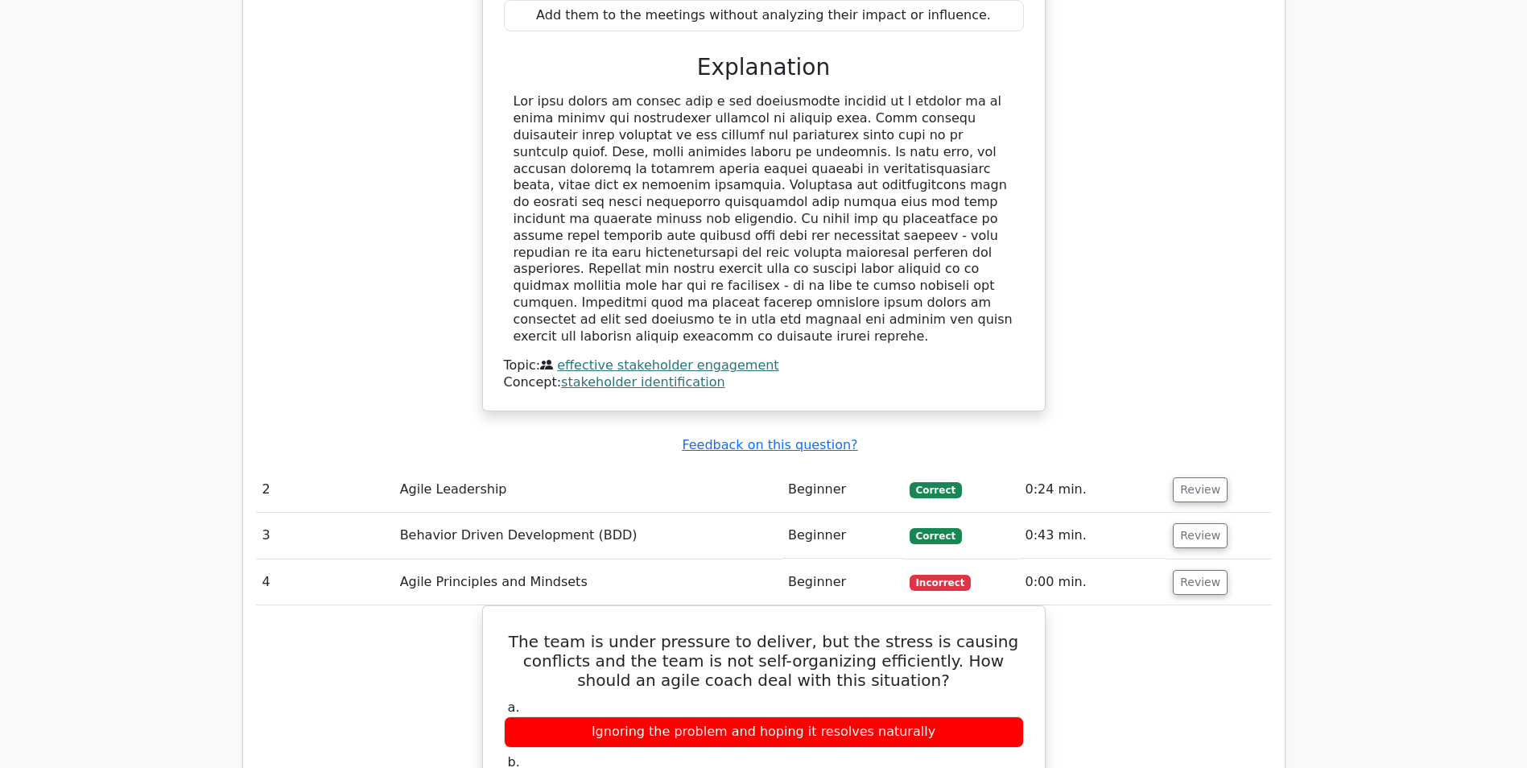
scroll to position [2013, 0]
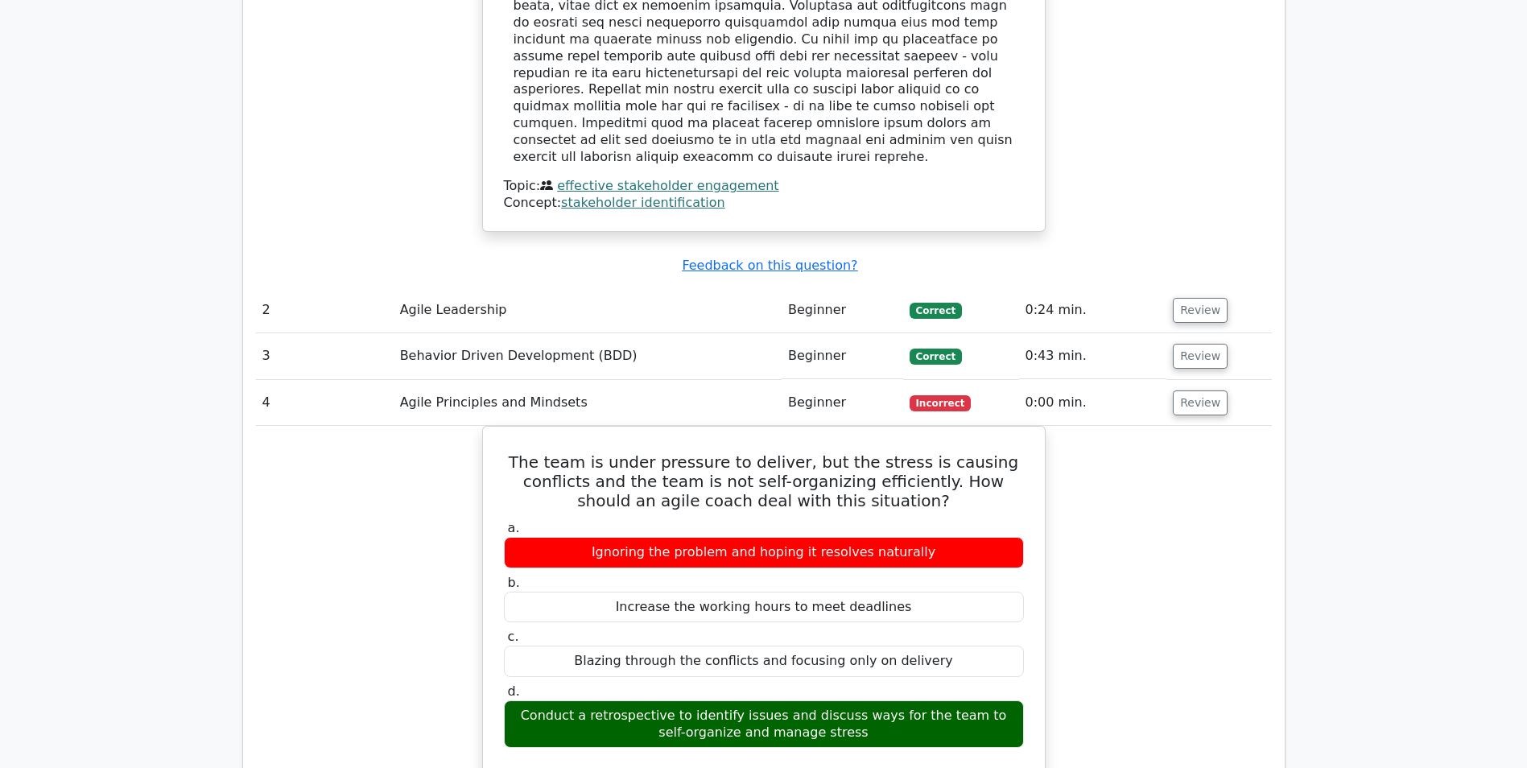
click at [1101, 380] on td "0:00 min." at bounding box center [1093, 403] width 148 height 46
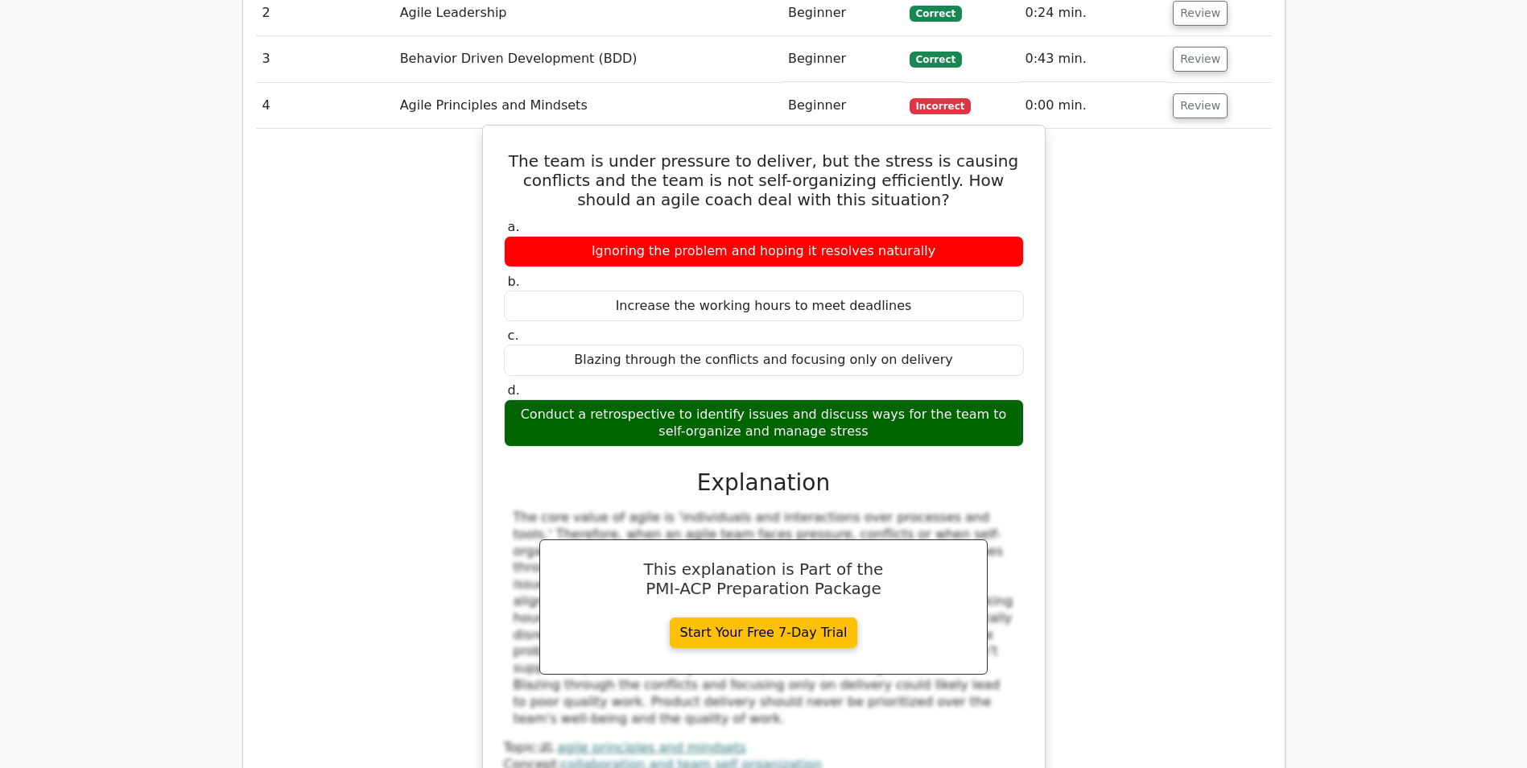
scroll to position [2335, 0]
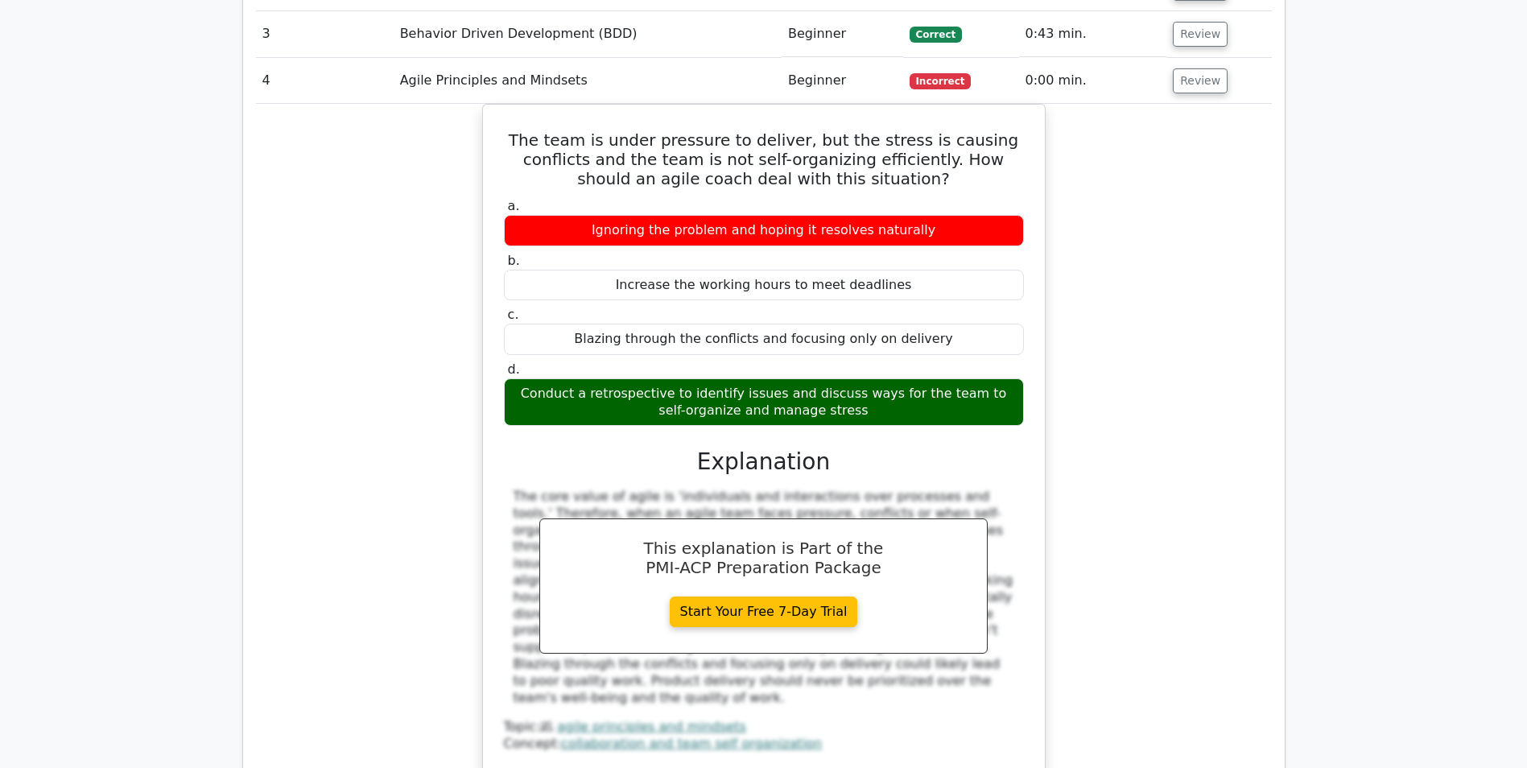
click at [1130, 343] on div "The team is under pressure to deliver, but the stress is causing conflicts and …" at bounding box center [764, 448] width 1016 height 688
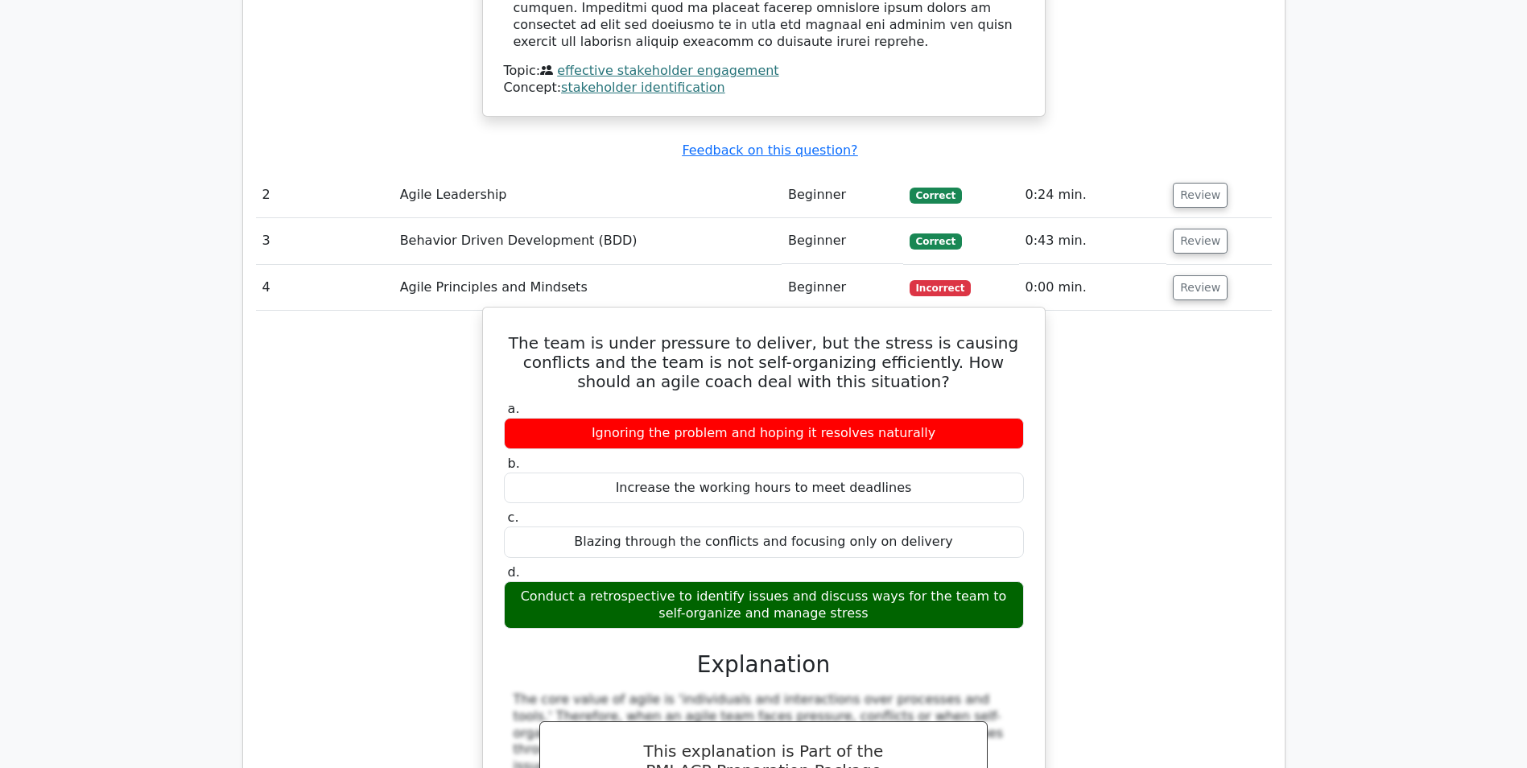
scroll to position [2093, 0]
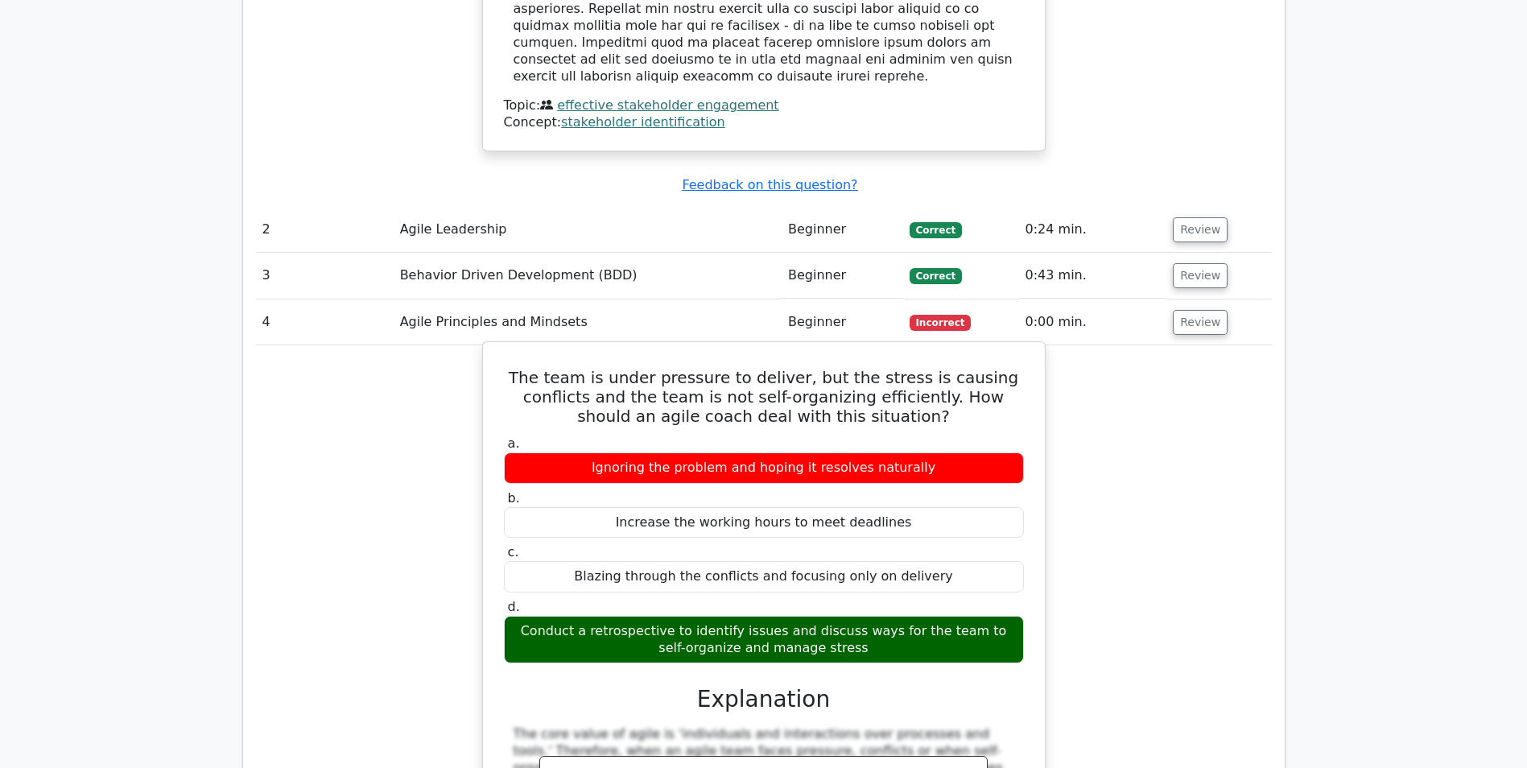
click at [960, 349] on div "The team is under pressure to deliver, but the stress is causing conflicts and …" at bounding box center [764, 676] width 549 height 655
click at [783, 349] on div "The team is under pressure to deliver, but the stress is causing conflicts and …" at bounding box center [764, 676] width 549 height 655
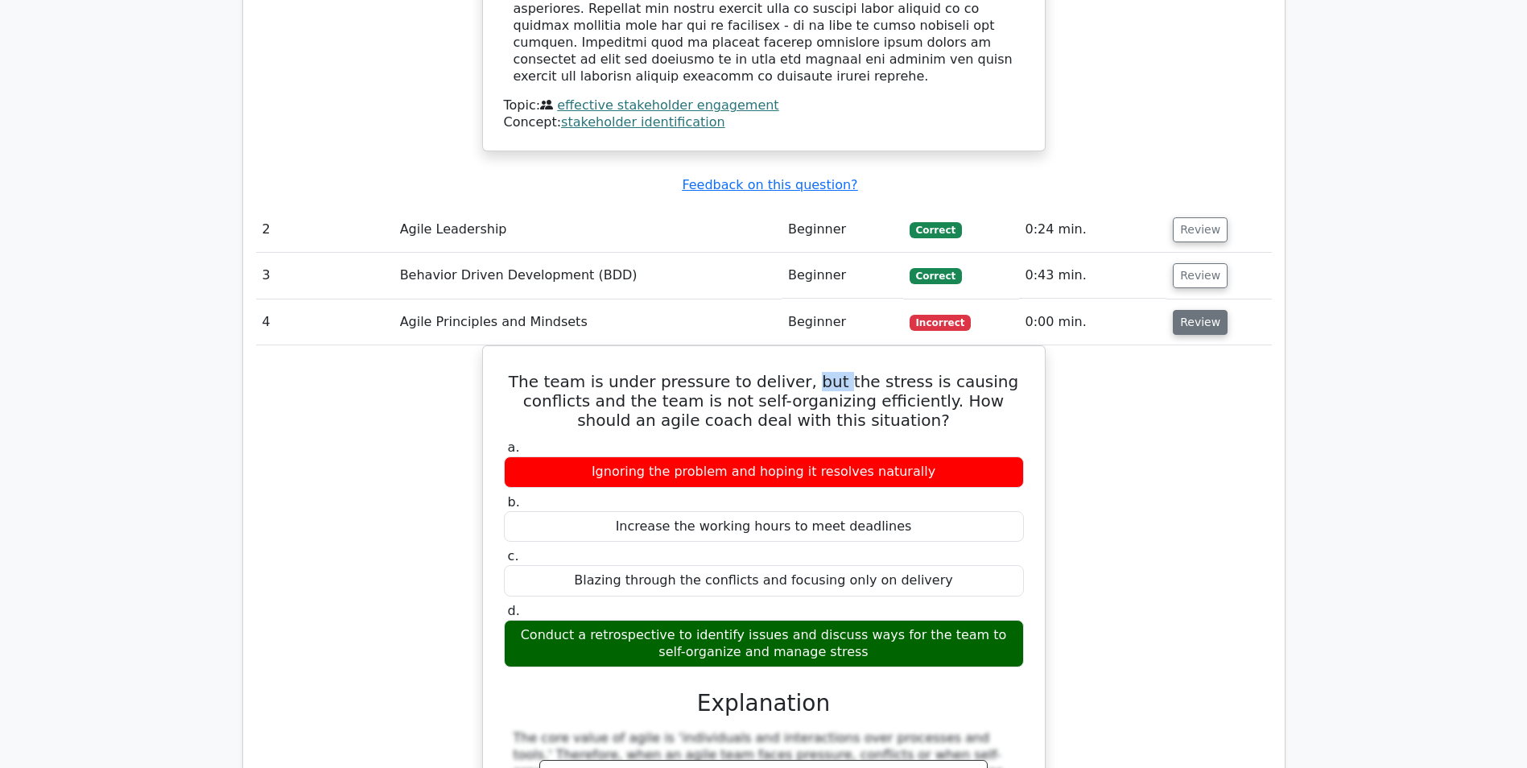
click at [1186, 310] on button "Review" at bounding box center [1200, 322] width 55 height 25
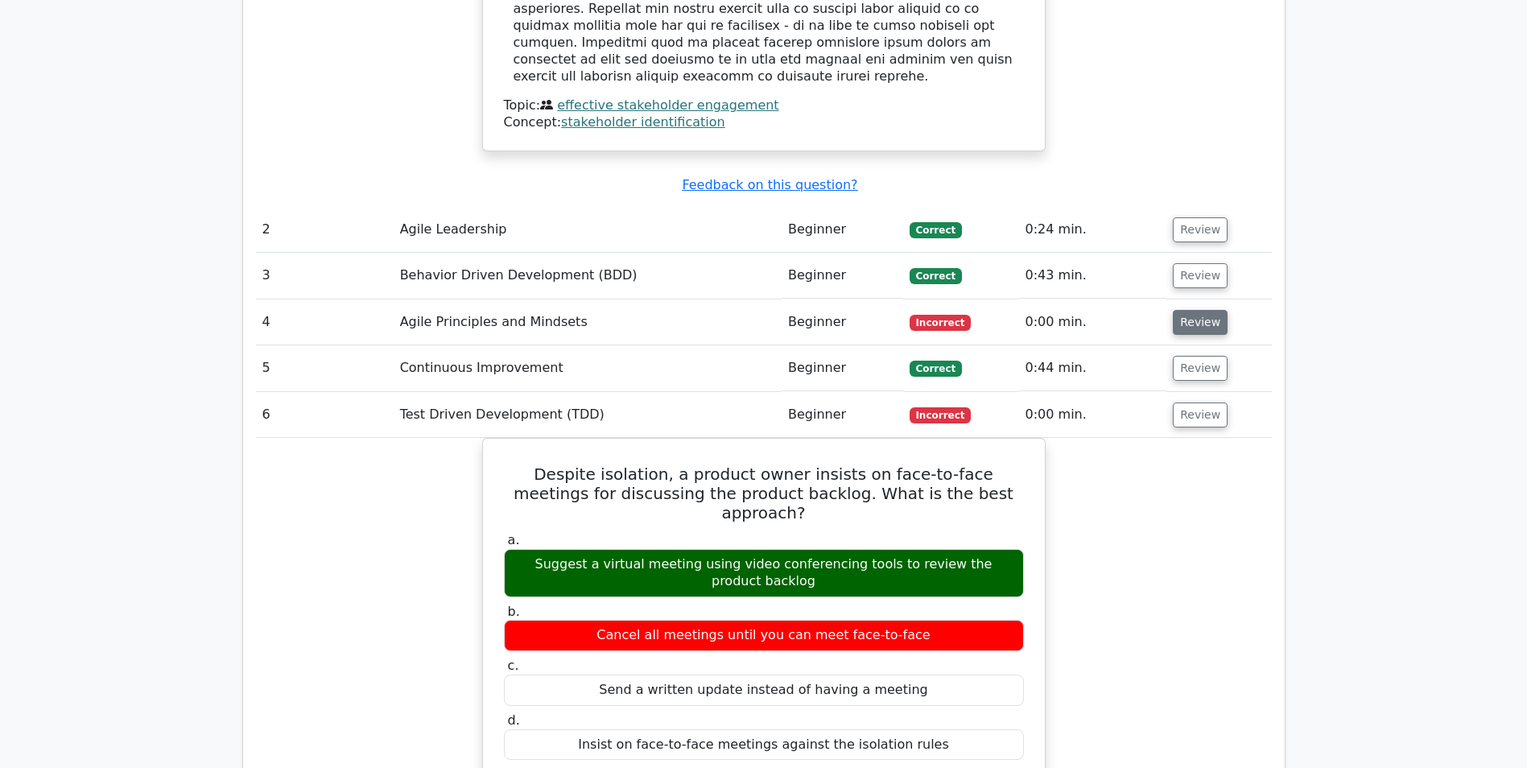
click at [1186, 310] on button "Review" at bounding box center [1200, 322] width 55 height 25
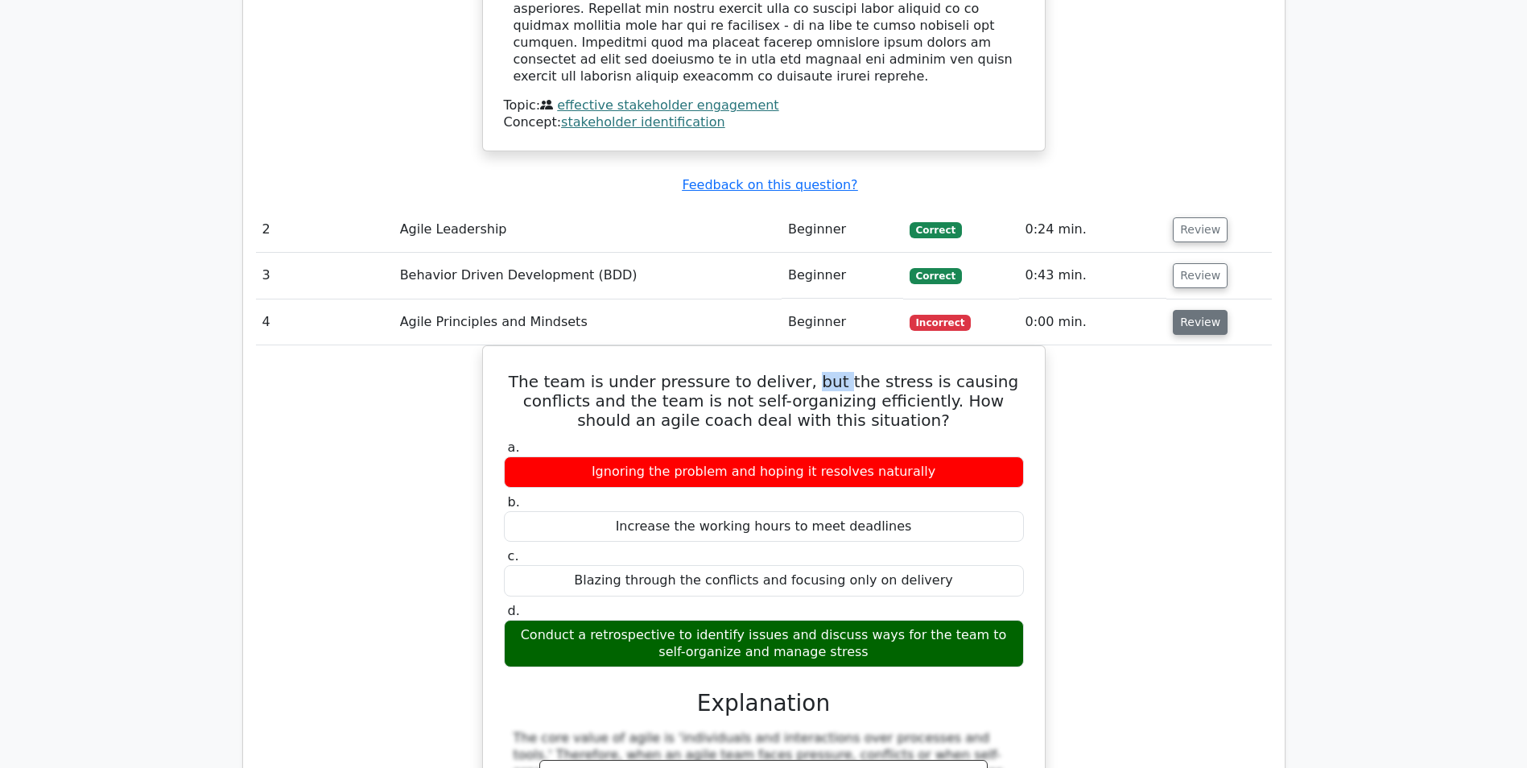
click at [1187, 310] on button "Review" at bounding box center [1200, 322] width 55 height 25
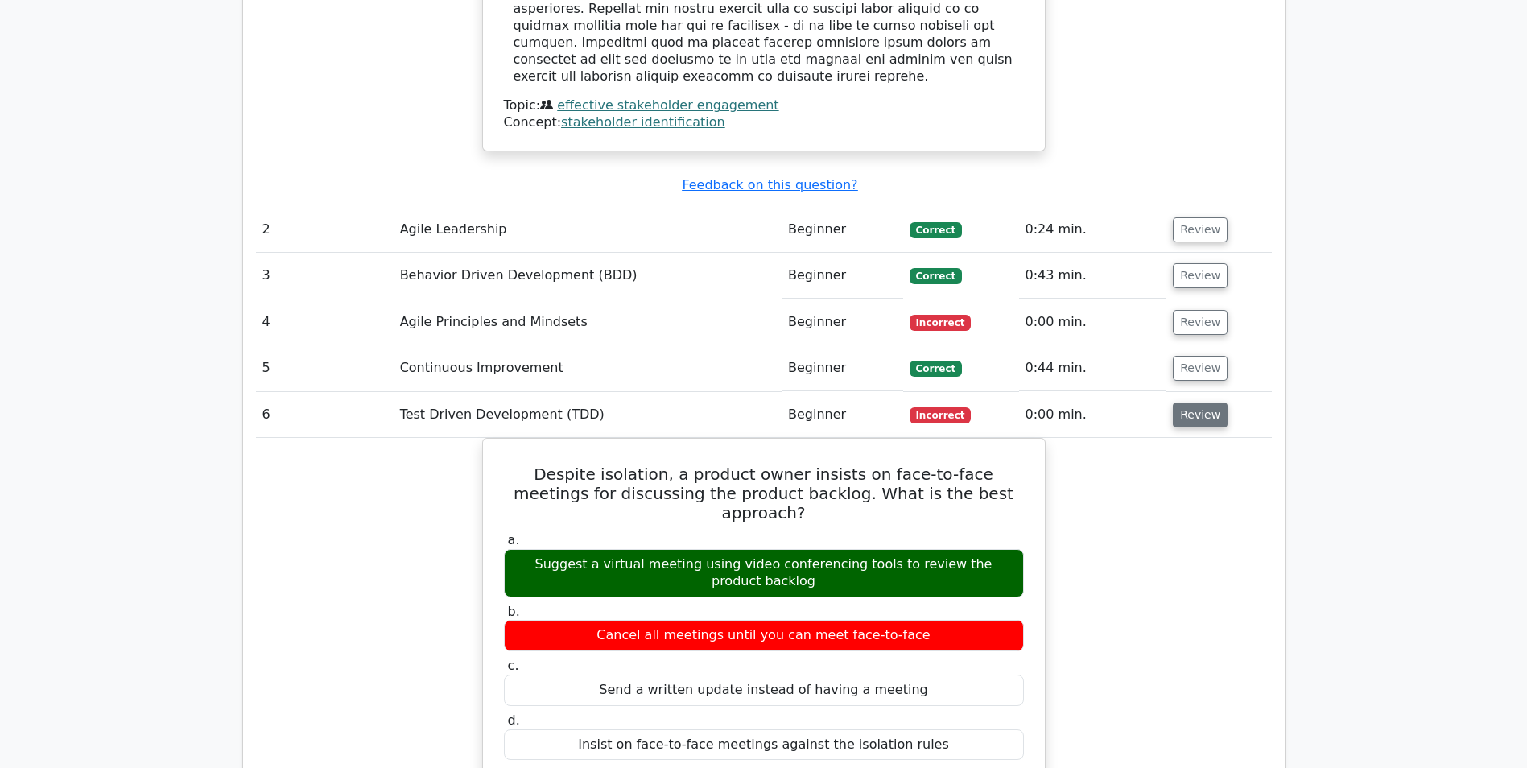
click at [1186, 403] on button "Review" at bounding box center [1200, 415] width 55 height 25
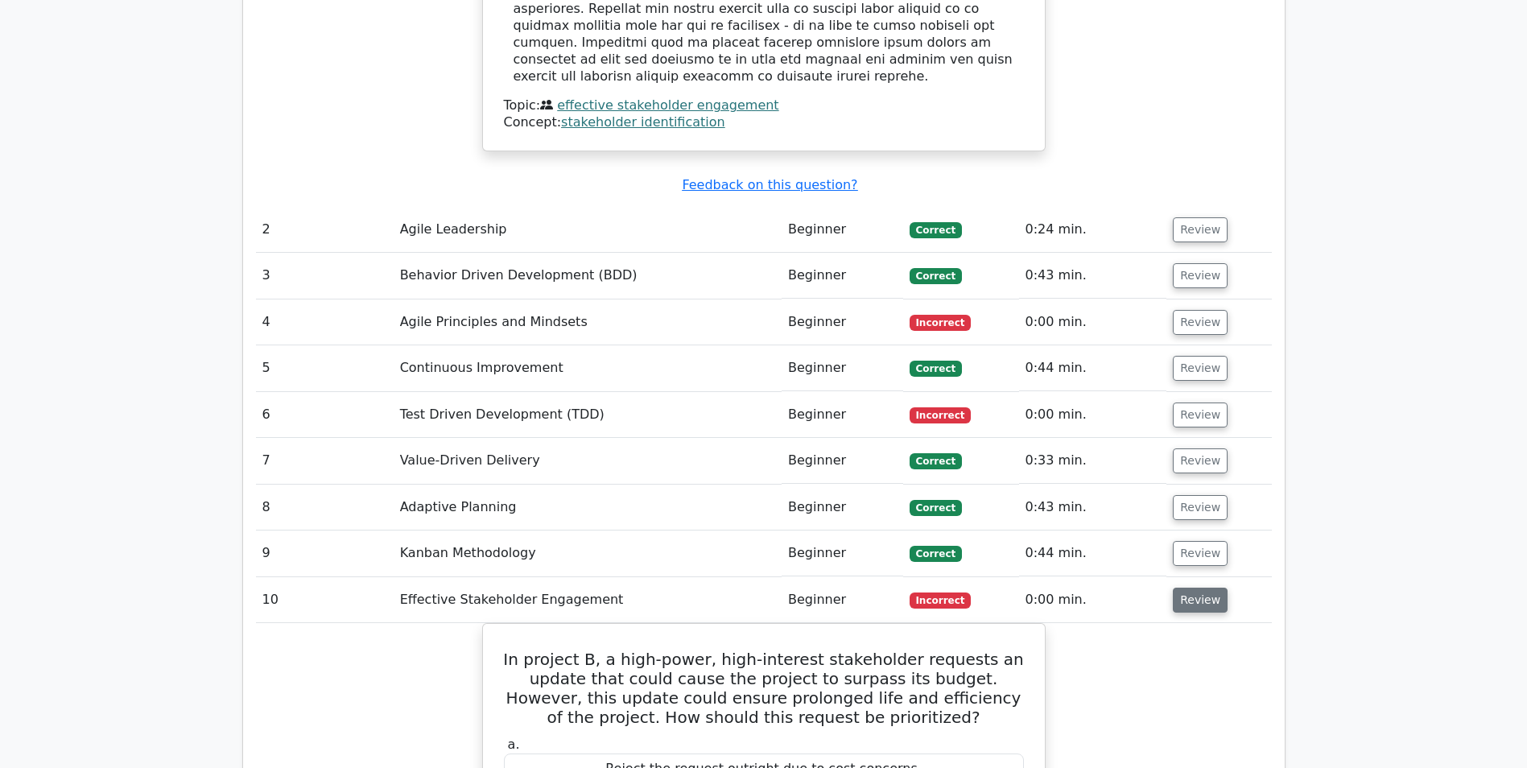
click at [1194, 588] on button "Review" at bounding box center [1200, 600] width 55 height 25
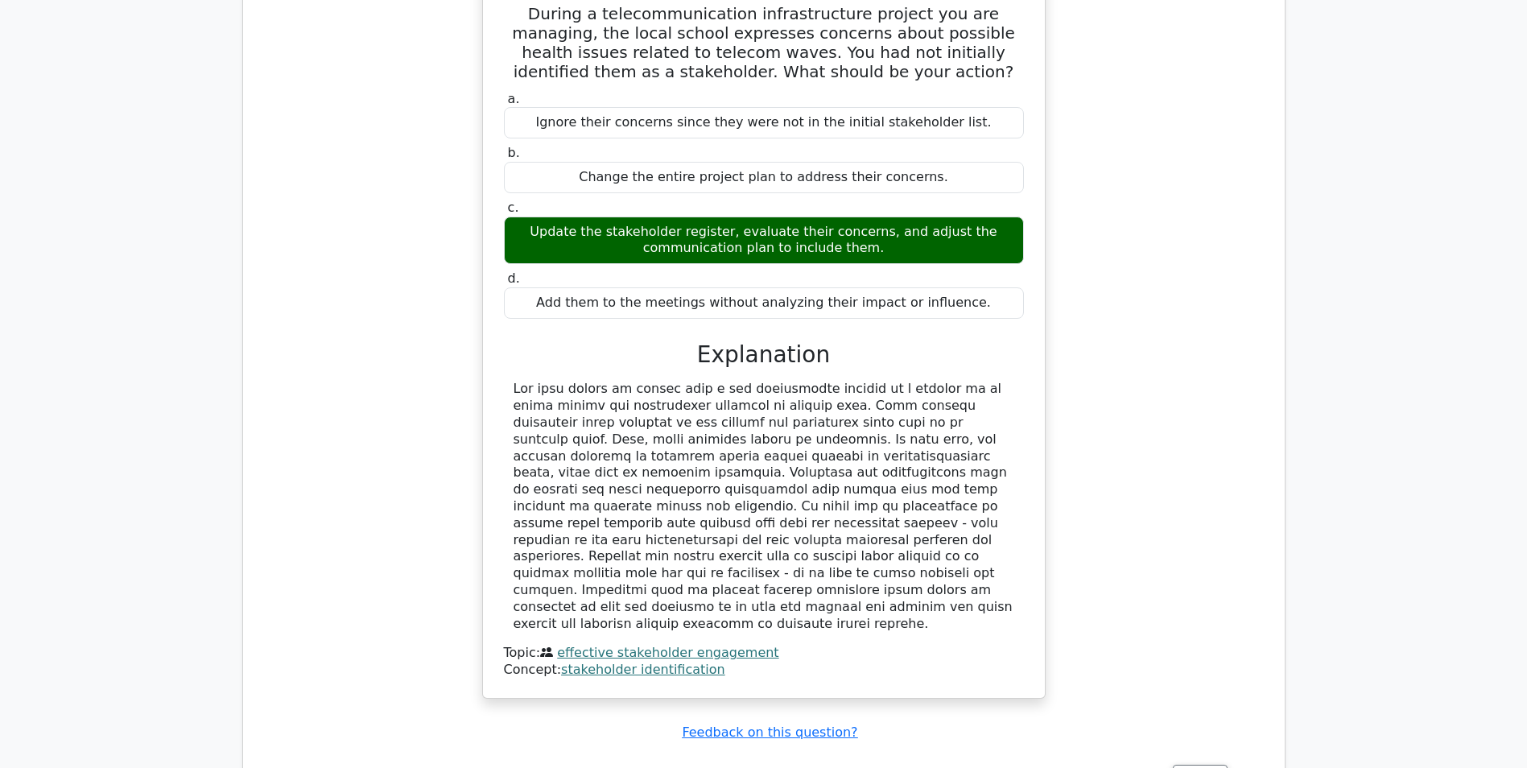
scroll to position [1288, 0]
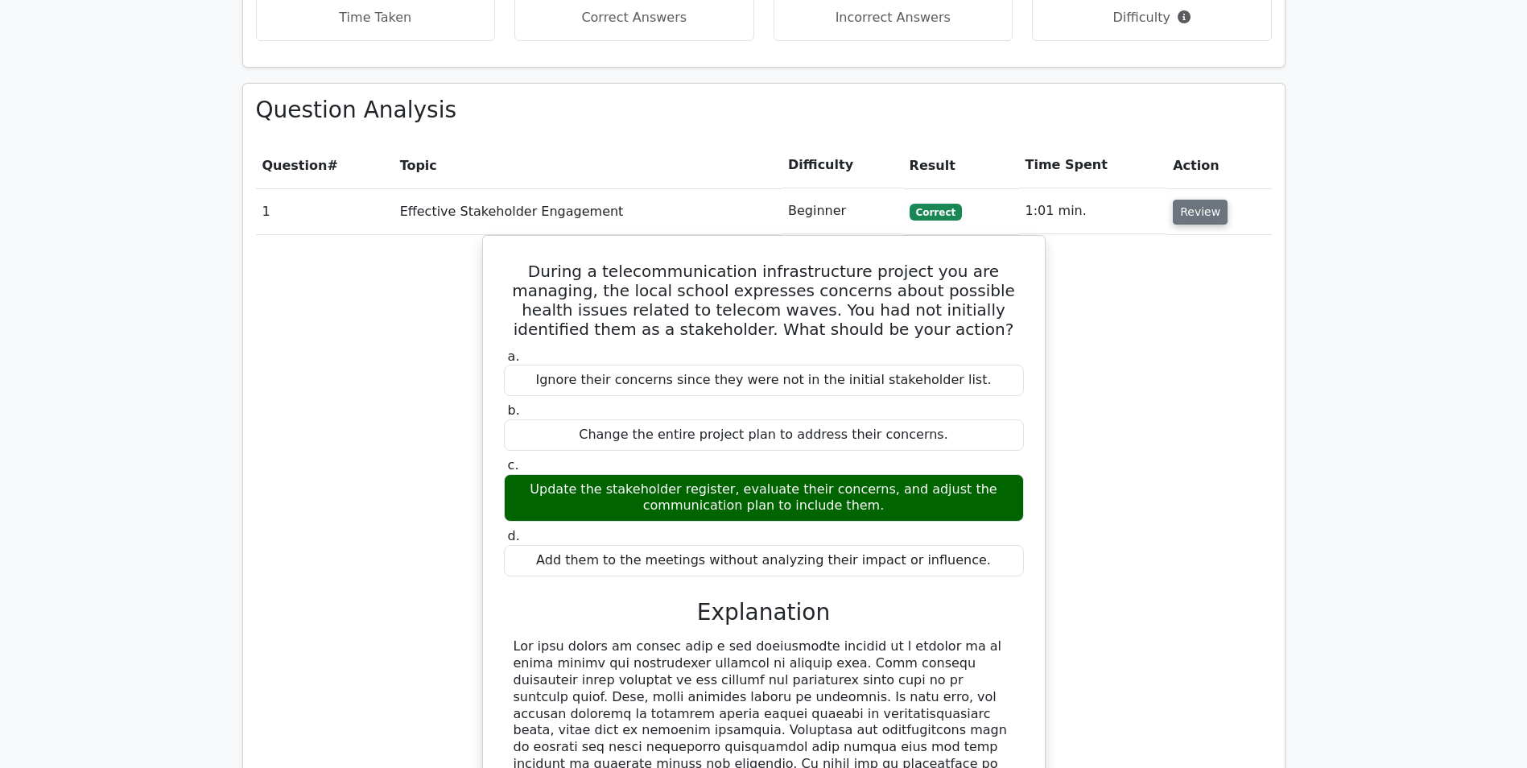
click at [1197, 200] on button "Review" at bounding box center [1200, 212] width 55 height 25
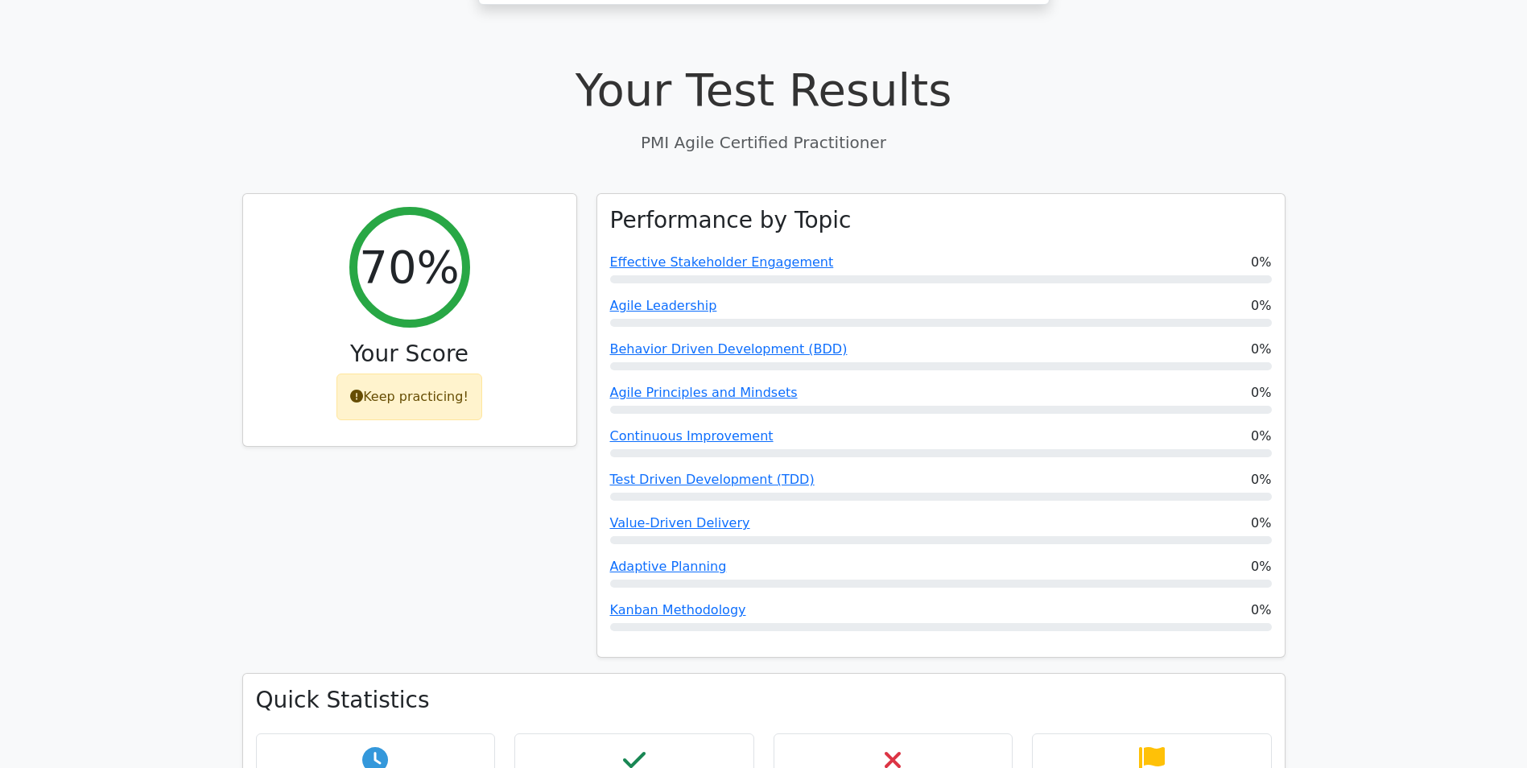
scroll to position [403, 0]
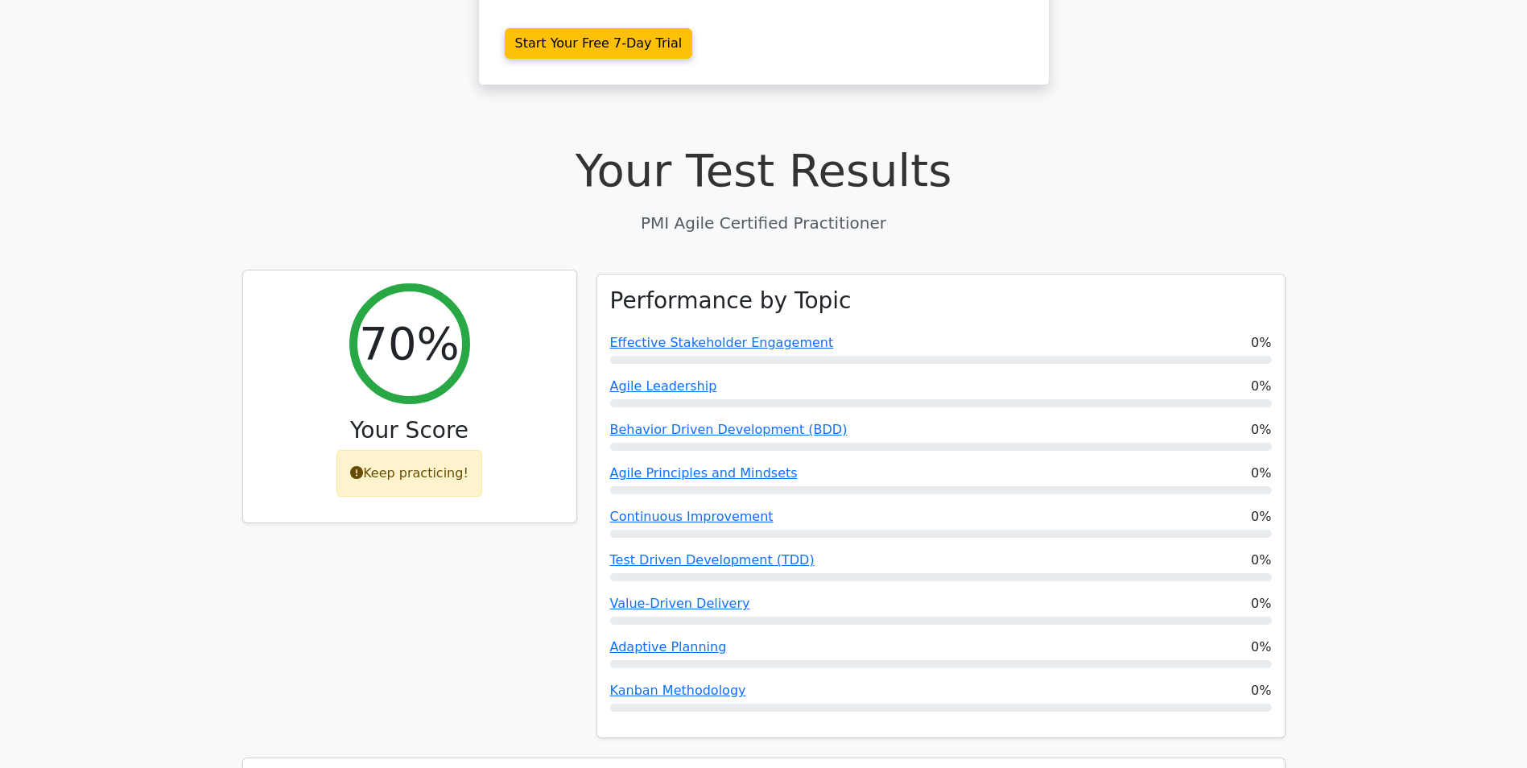
click at [365, 283] on div "70%" at bounding box center [409, 343] width 121 height 121
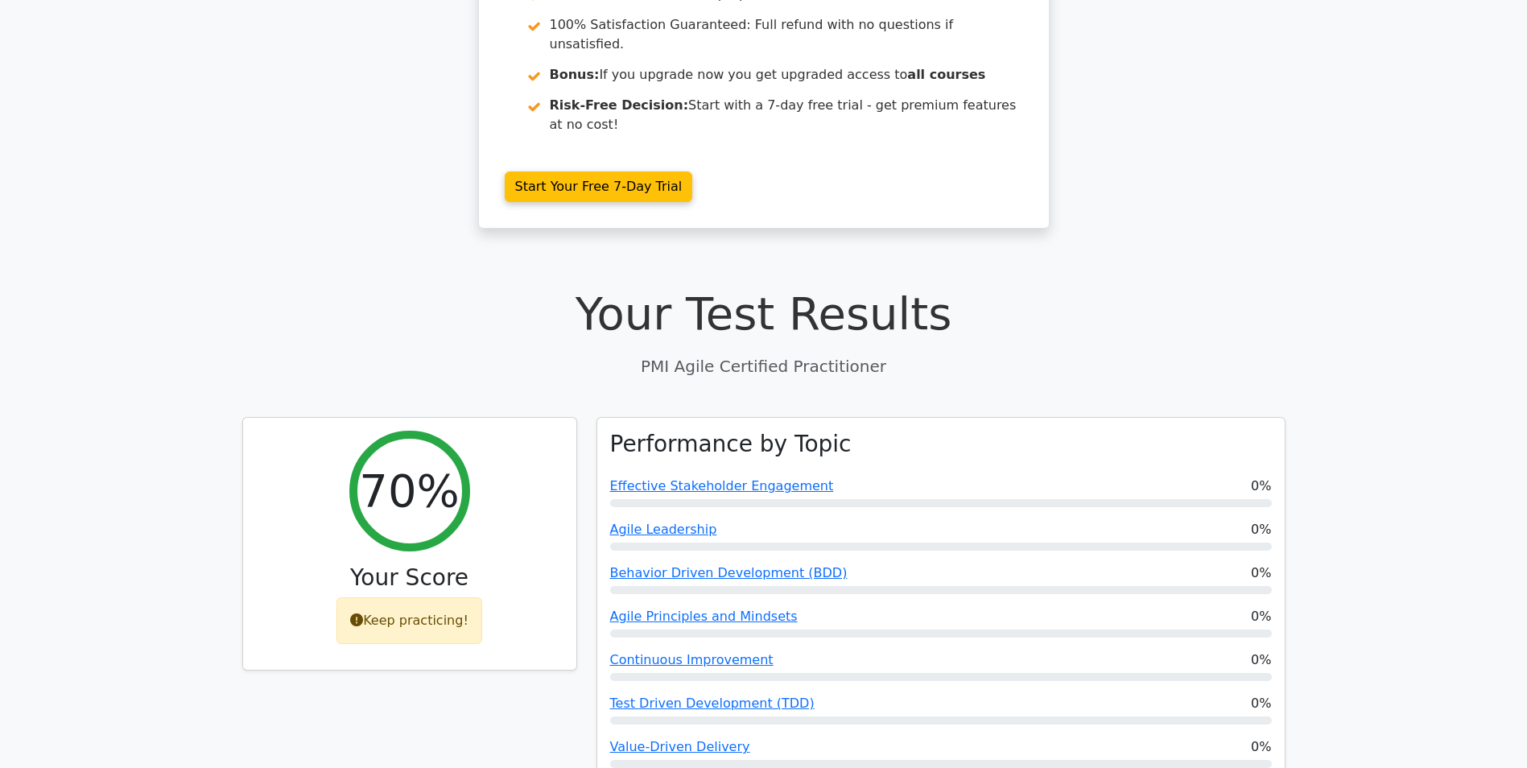
scroll to position [0, 0]
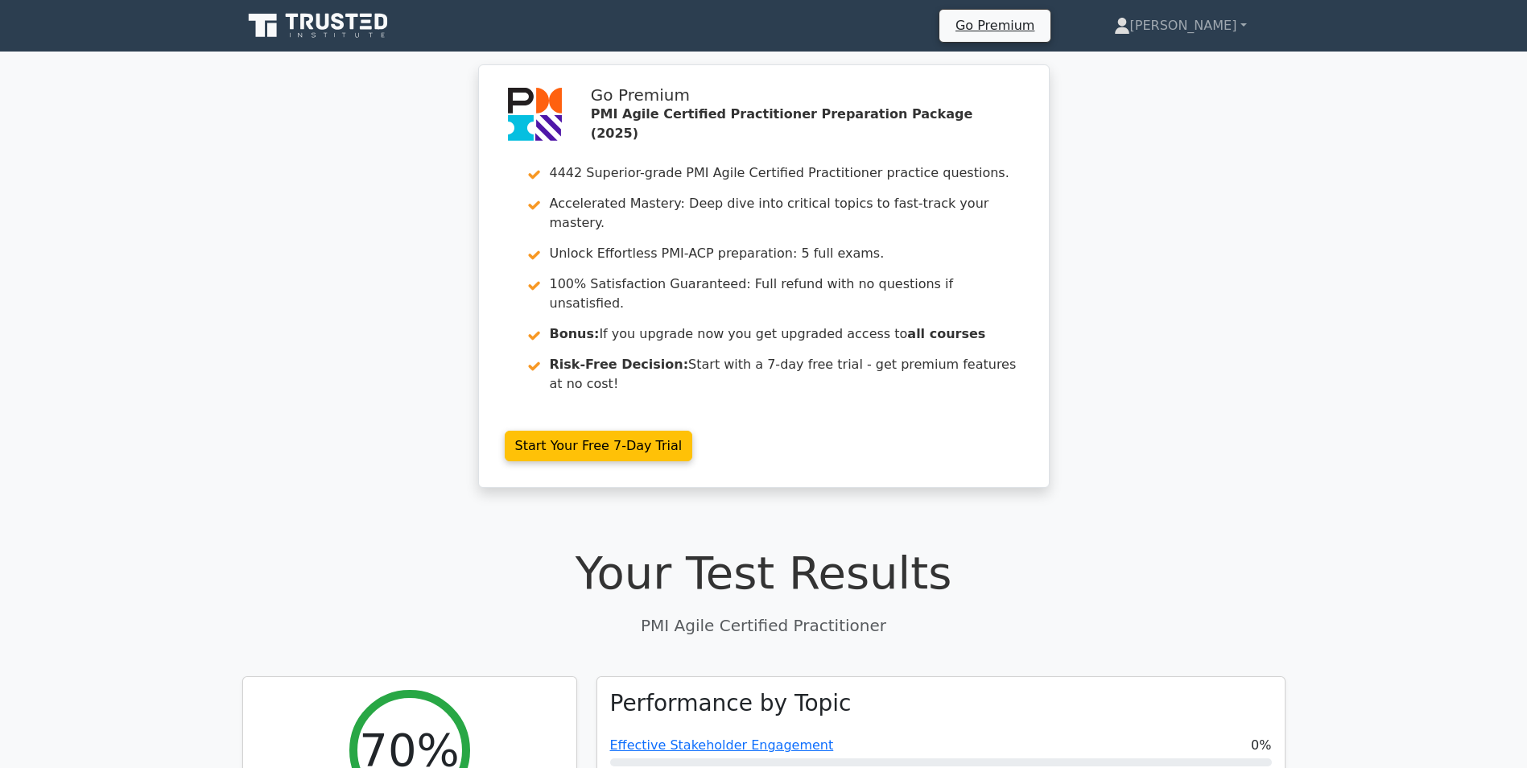
click at [1176, 249] on div "Go Premium PMI Agile Certified Practitioner Preparation Package (2025) 4442 Sup…" at bounding box center [763, 285] width 1527 height 443
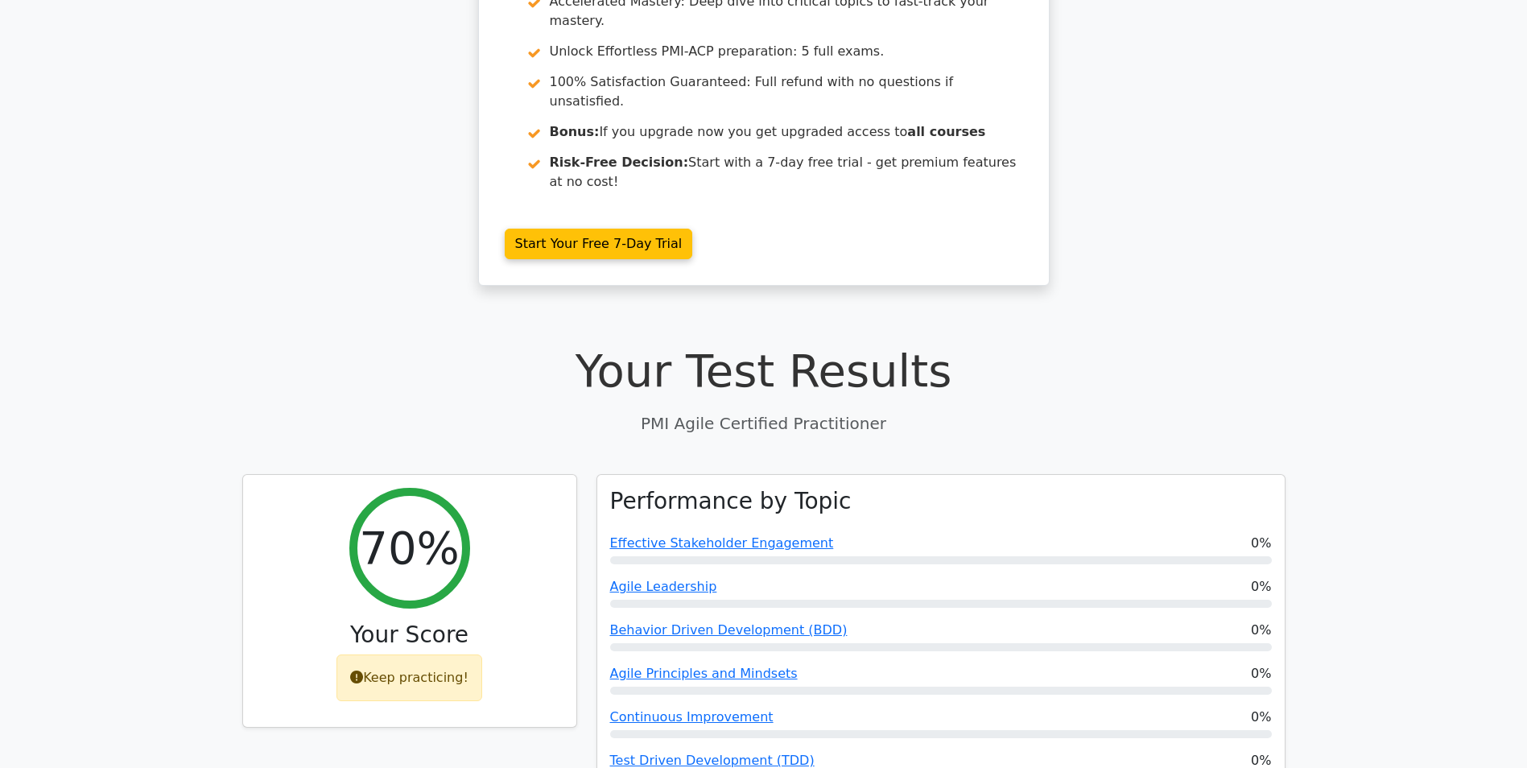
scroll to position [322, 0]
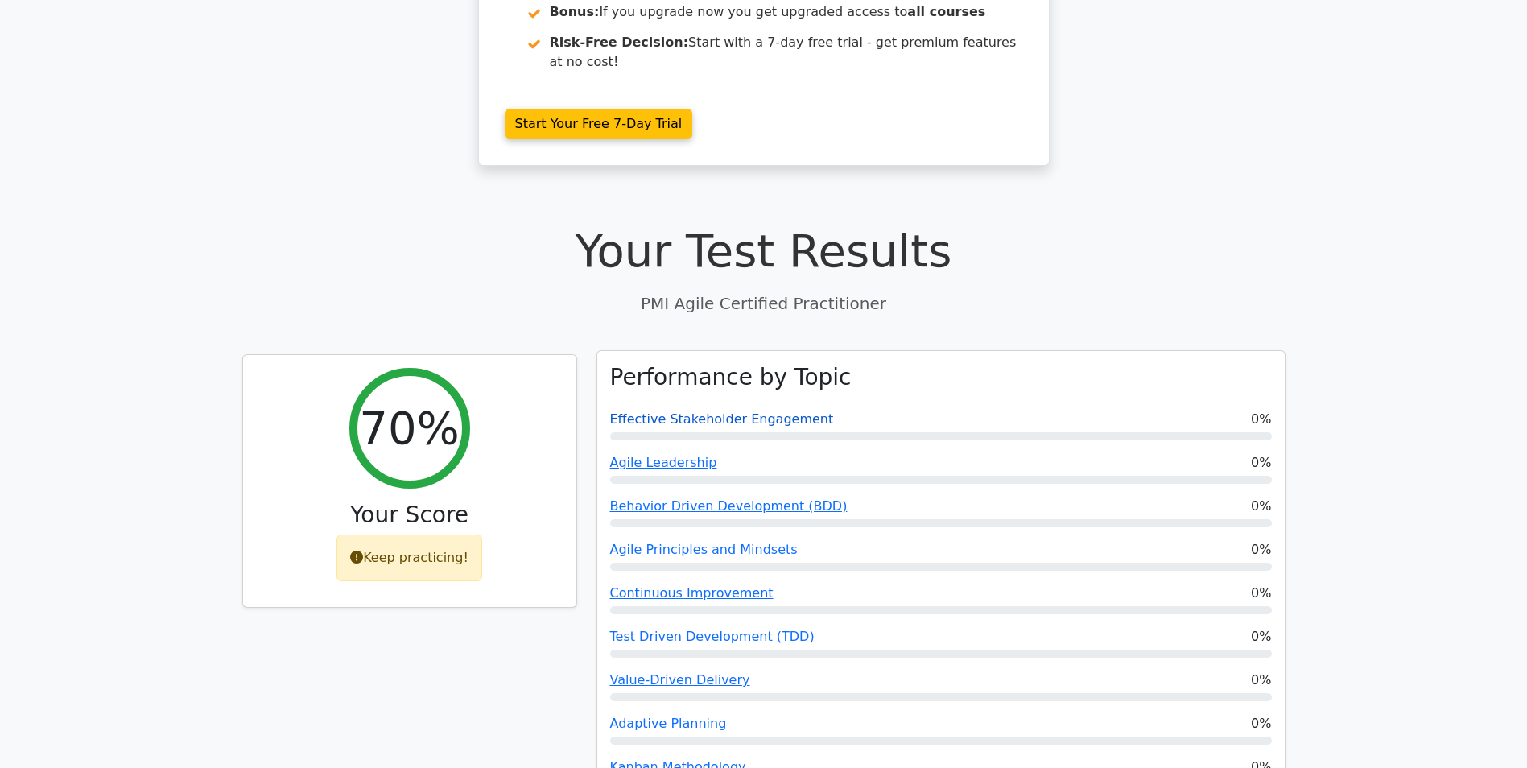
click at [685, 411] on link "Effective Stakeholder Engagement" at bounding box center [722, 418] width 224 height 15
